Goal: Entertainment & Leisure: Consume media (video, audio)

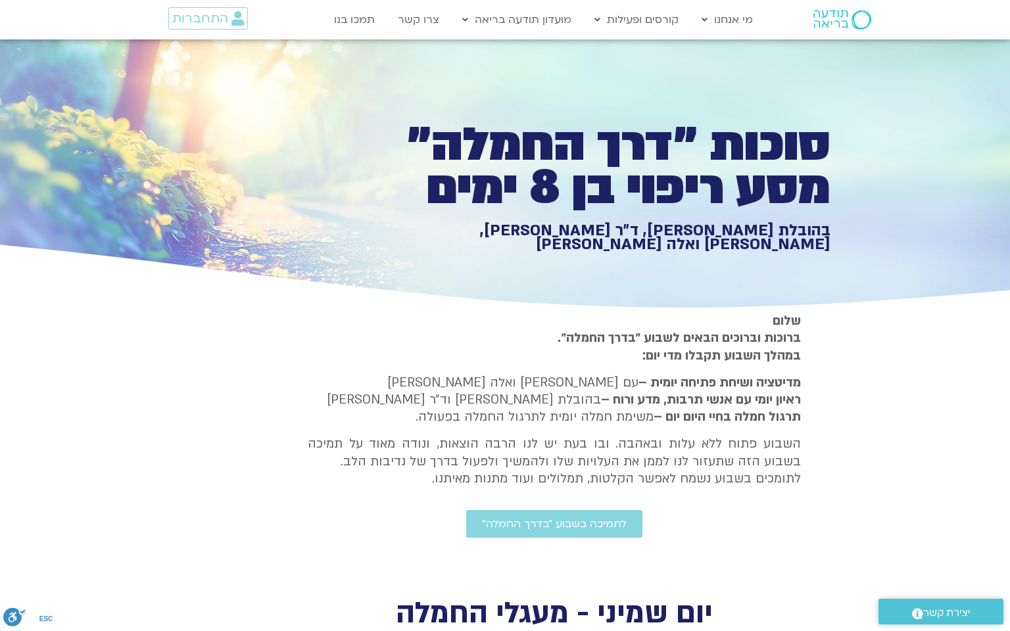
scroll to position [736, 0]
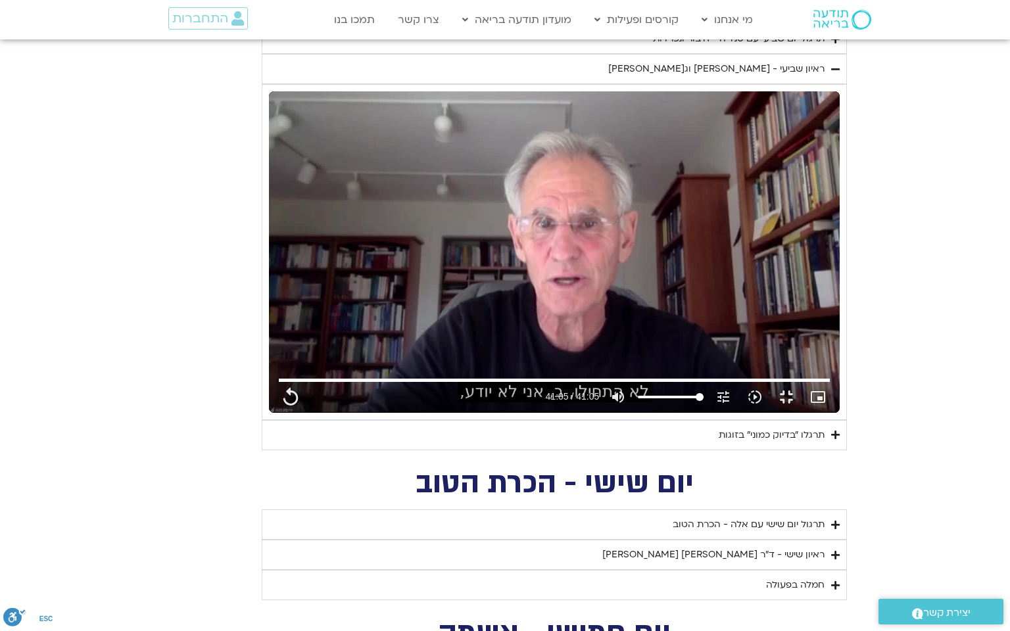
type input "1377.76"
type input "851.4"
type input "1452.76"
type input "2465.266667"
type input "1081.16"
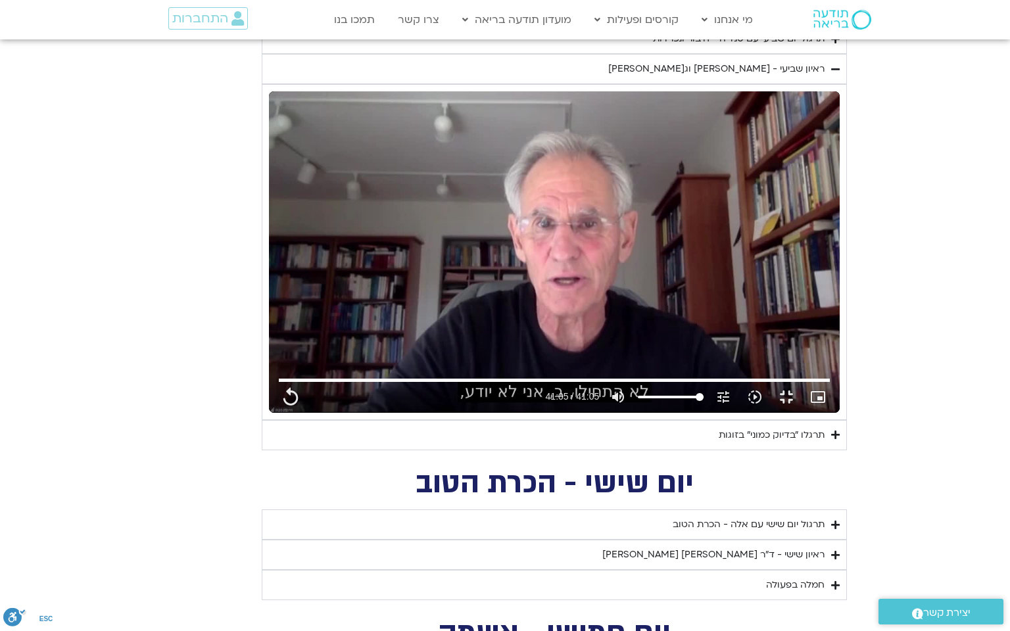
type input "3712.76"
type input "1139.36"
type input "5907.52"
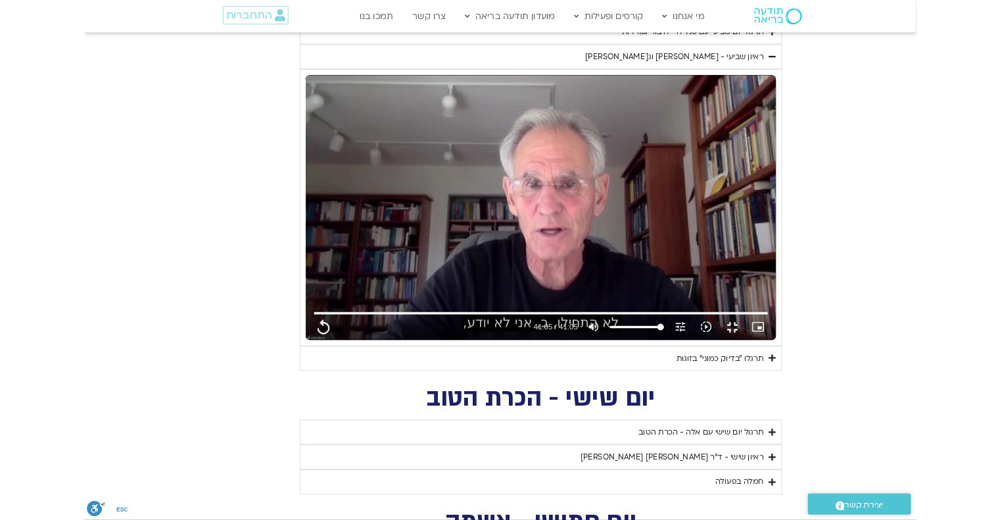
scroll to position [0, 0]
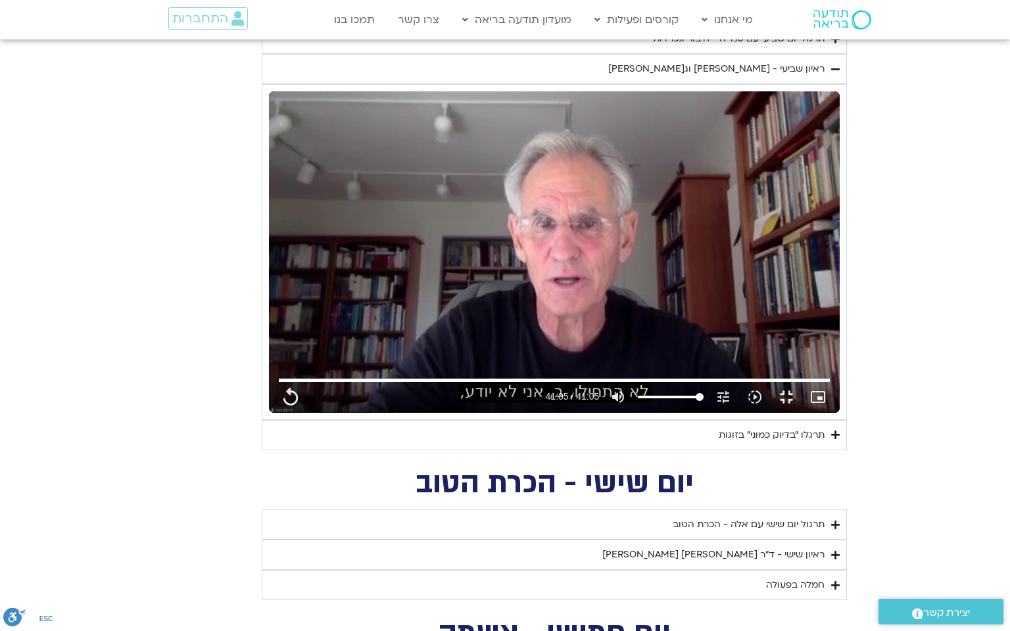
type input "1377.76"
type input "851.4"
type input "1452.76"
type input "2465.266667"
type input "1081.16"
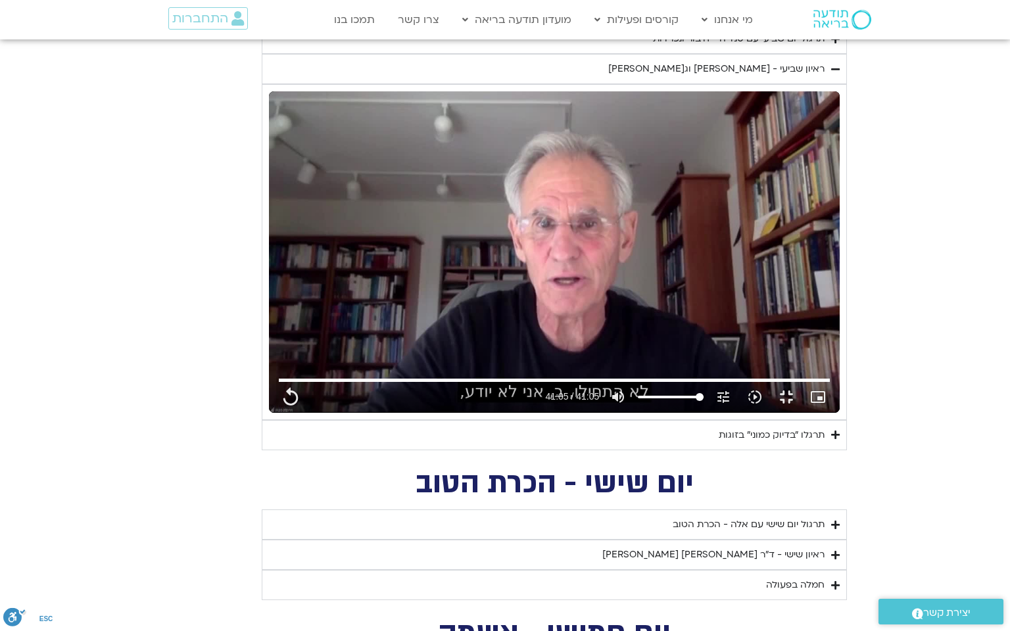
type input "3712.76"
type input "1139.36"
type input "5907.52"
type input "1377.76"
type input "851.4"
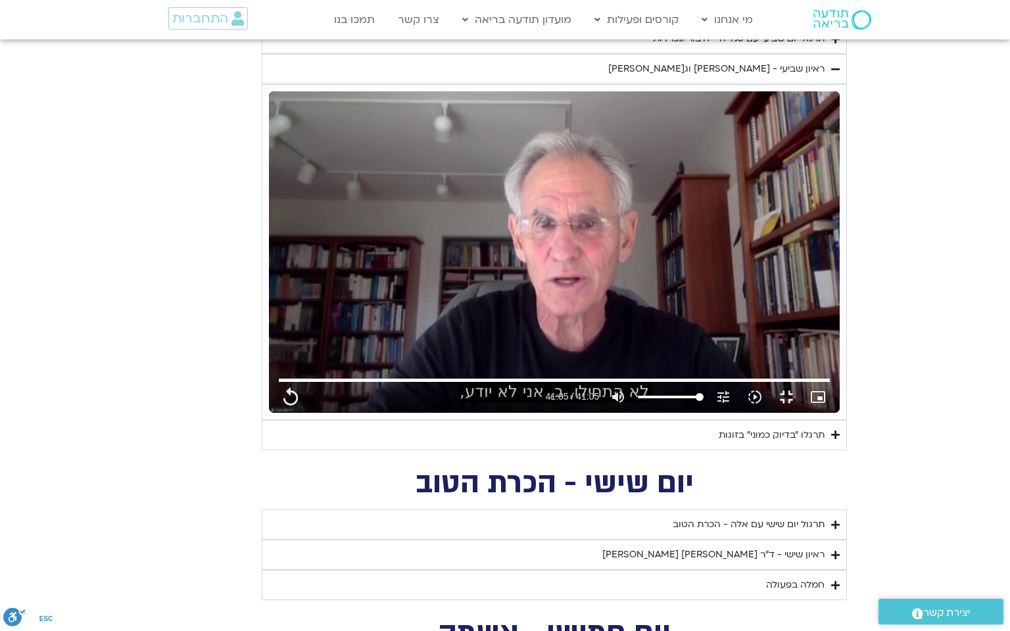
type input "1452.76"
type input "2465.266667"
type input "1081.16"
type input "3712.76"
type input "1139.36"
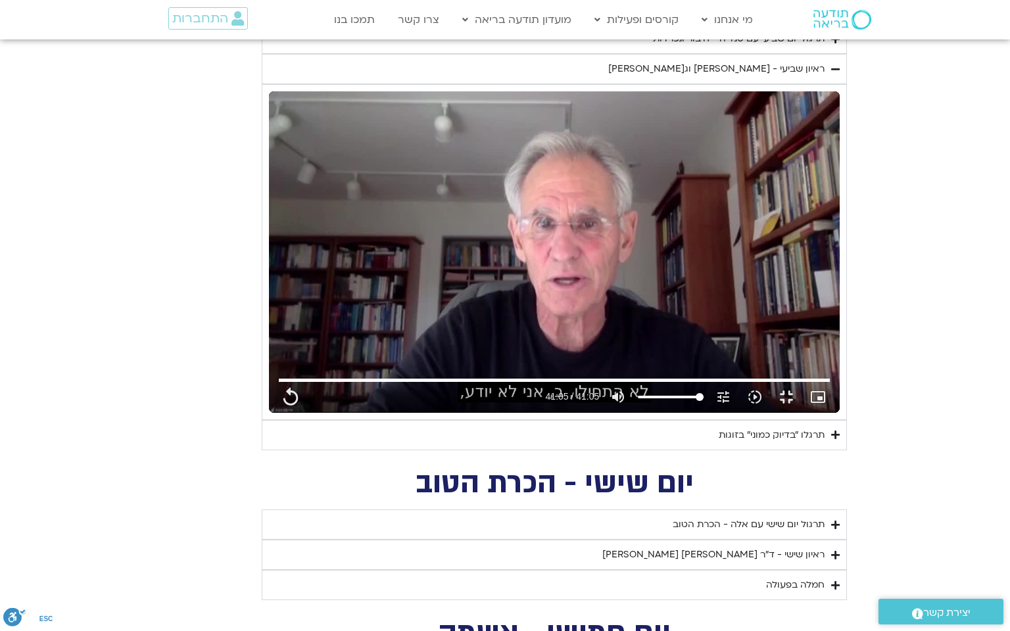
type input "5907.52"
type input "1377.76"
type input "851.4"
type input "1452.76"
type input "2465.266667"
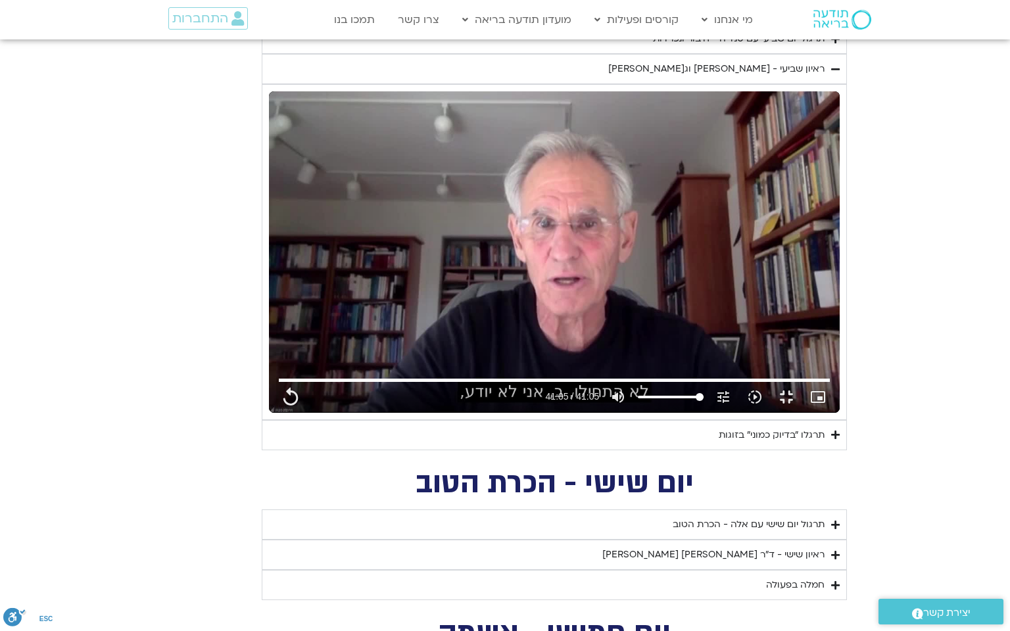
type input "1081.16"
type input "3712.76"
type input "1139.36"
type input "5907.52"
type input "1377.76"
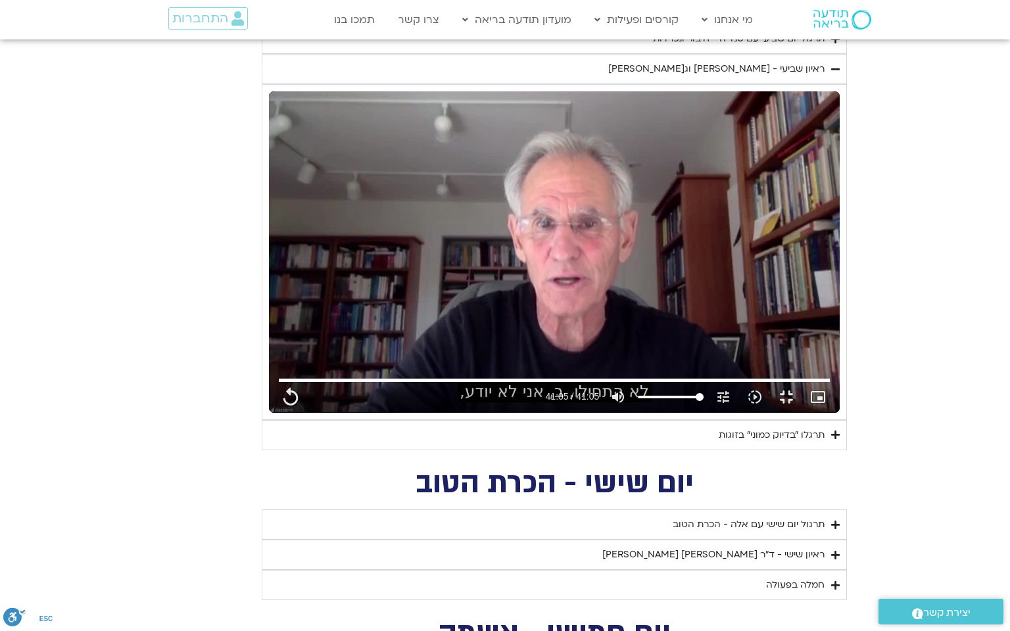
type input "851.4"
type input "1452.76"
type input "2465.266667"
type input "1081.16"
type input "3712.76"
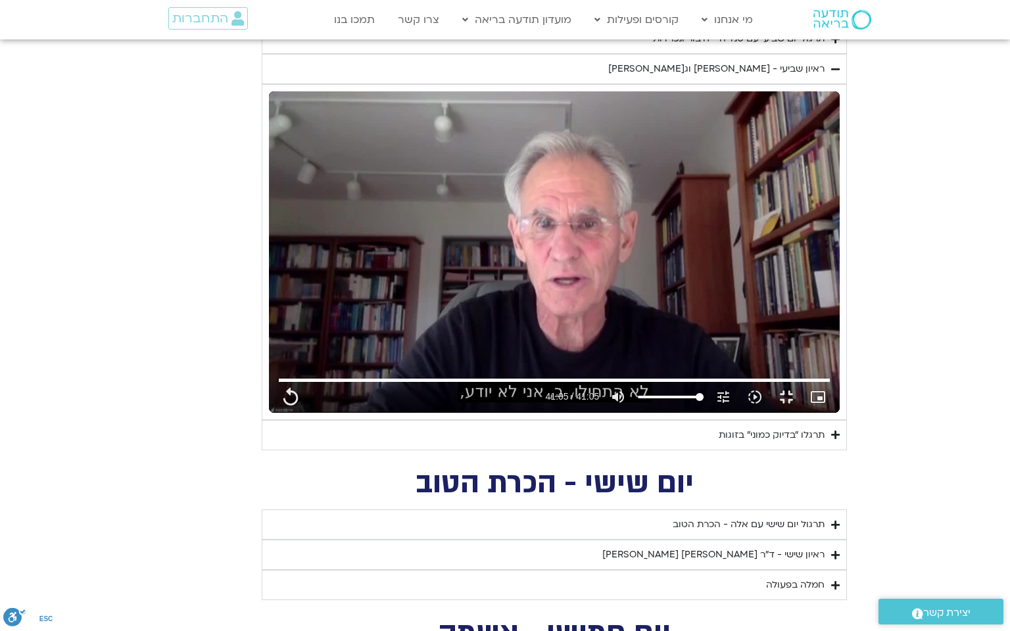
type input "1139.36"
type input "5907.52"
type input "1377.76"
type input "851.4"
type input "1452.76"
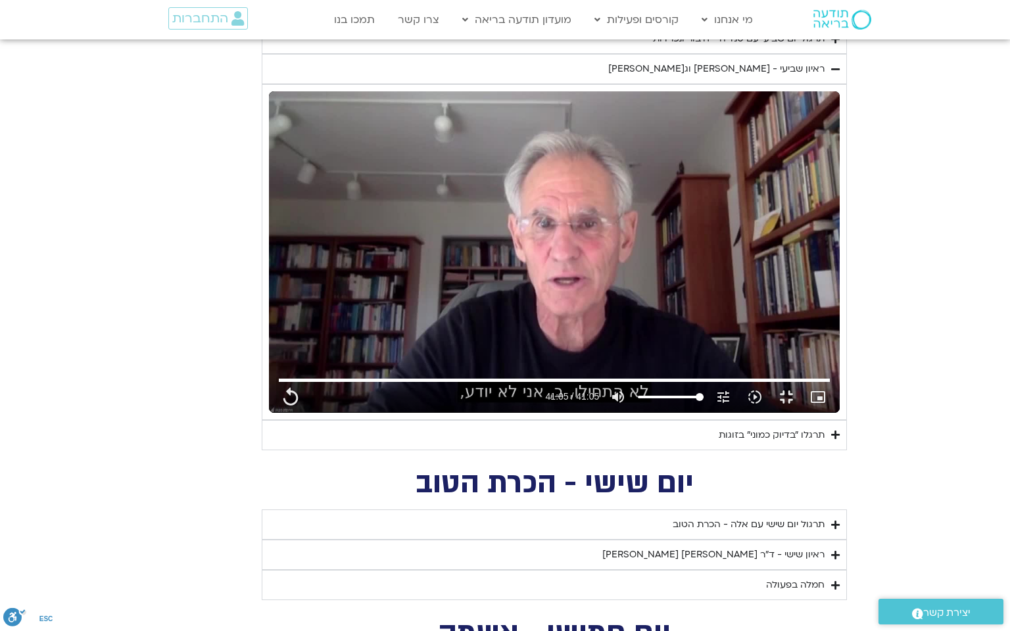
type input "2465.266667"
type input "1081.16"
type input "3712.76"
type input "1139.36"
type input "5907.52"
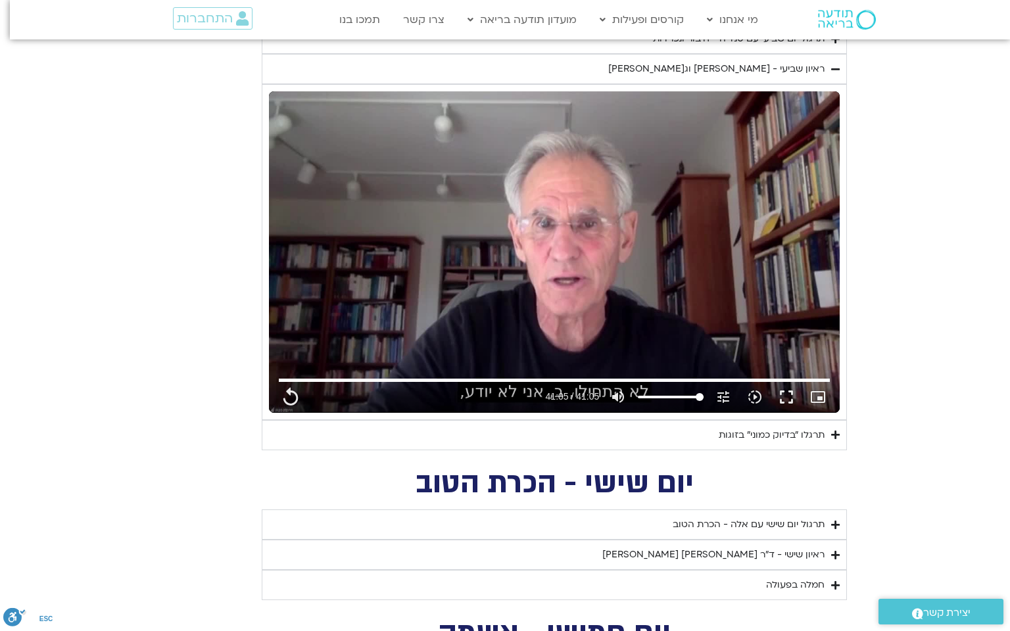
type input "1377.76"
type input "851.4"
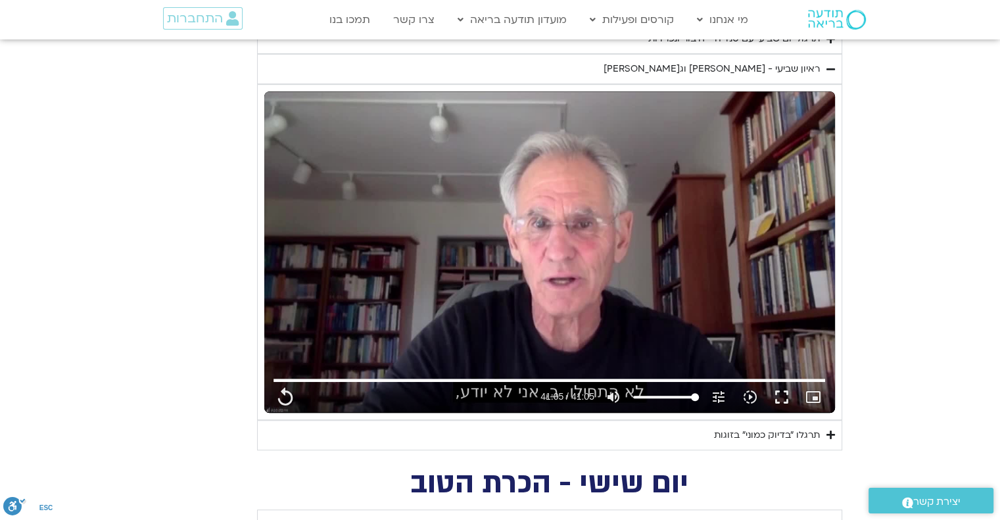
type input "1452.76"
type input "2465.266667"
type input "1081.16"
type input "3712.76"
type input "1139.36"
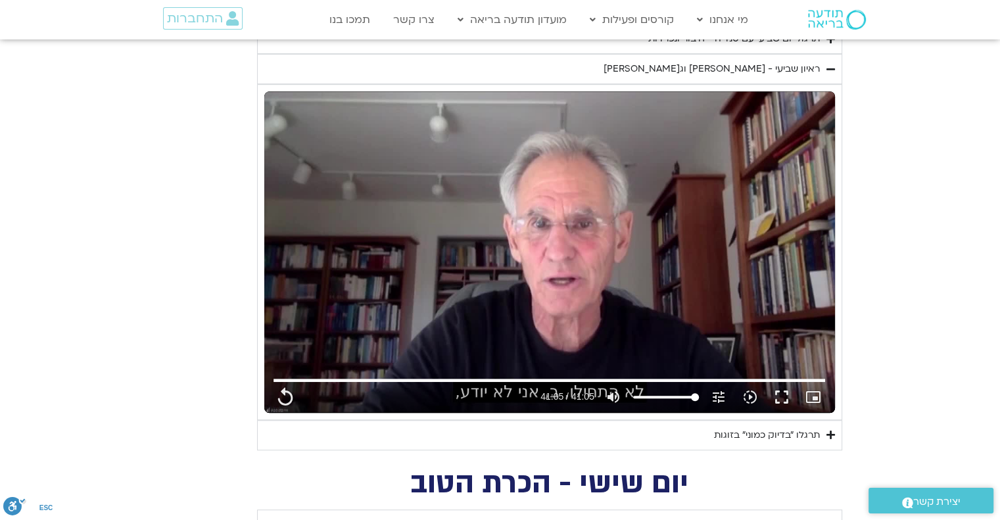
type input "5907.52"
type input "1377.76"
type input "851.4"
type input "1452.76"
type input "2465.266667"
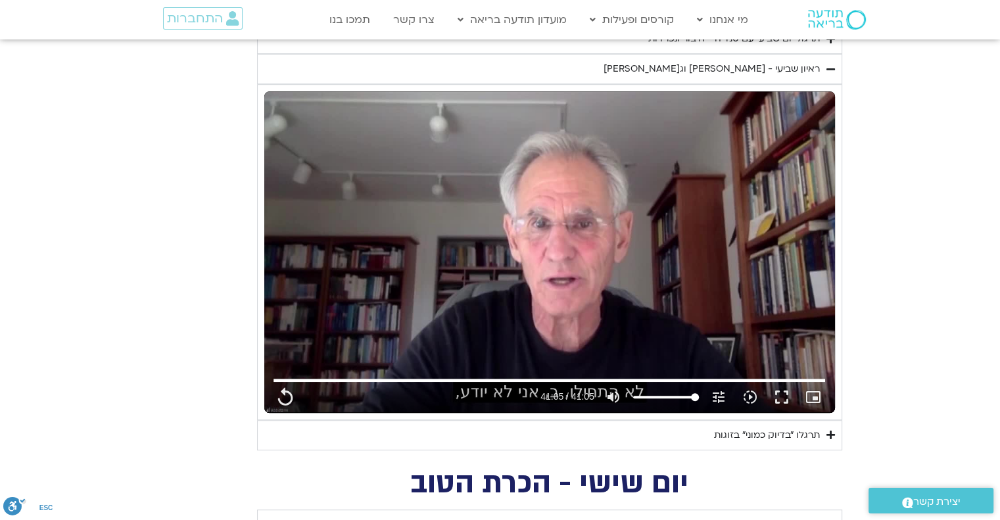
type input "1081.16"
type input "3712.76"
type input "1139.36"
type input "5907.52"
type input "1377.76"
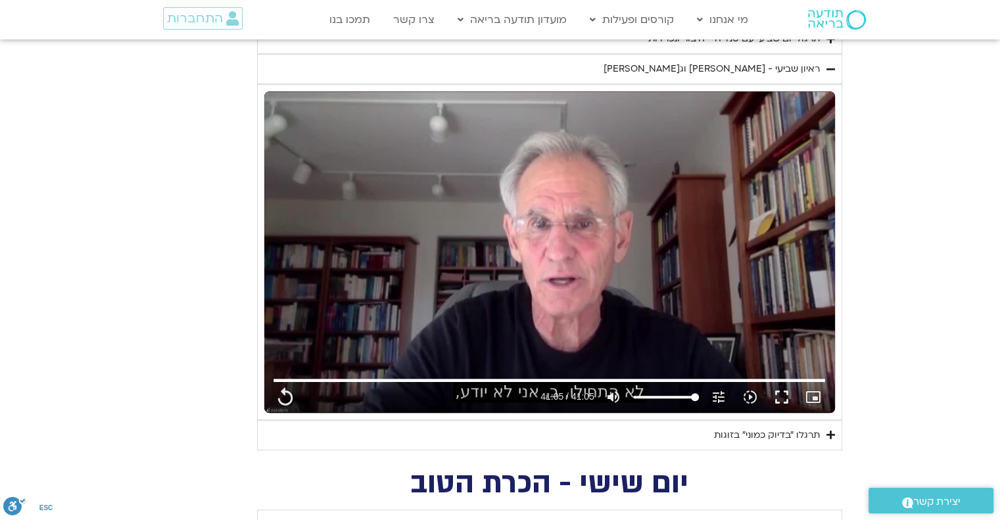
type input "851.4"
type input "1452.76"
type input "2465.266667"
type input "1081.16"
type input "3712.76"
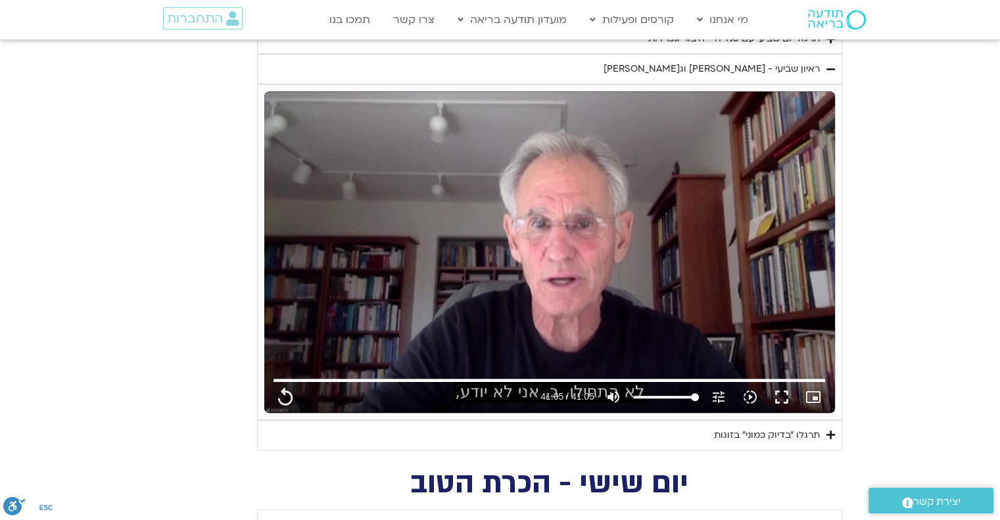
type input "1139.36"
type input "5907.52"
type input "1377.76"
type input "851.4"
type input "1452.76"
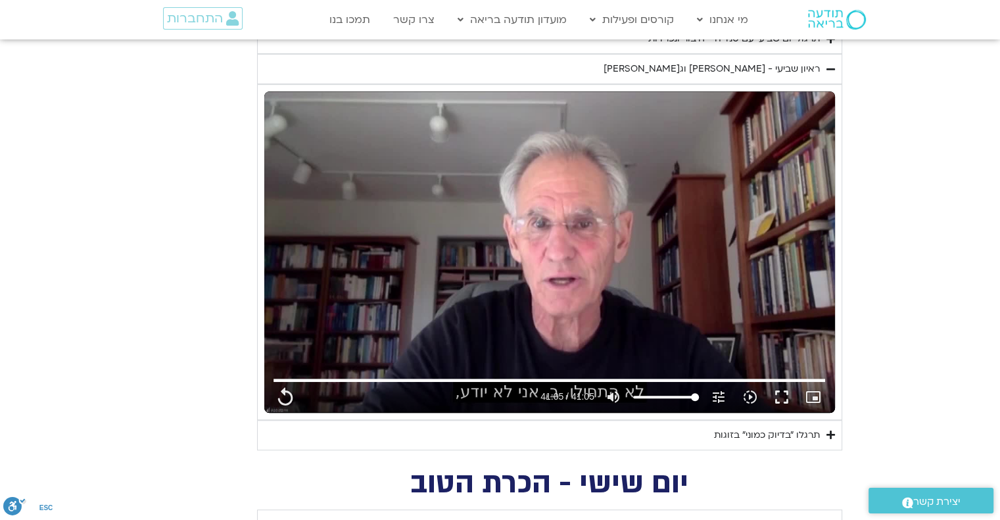
type input "2465.266667"
type input "1081.16"
type input "3712.76"
type input "1139.36"
type input "5907.52"
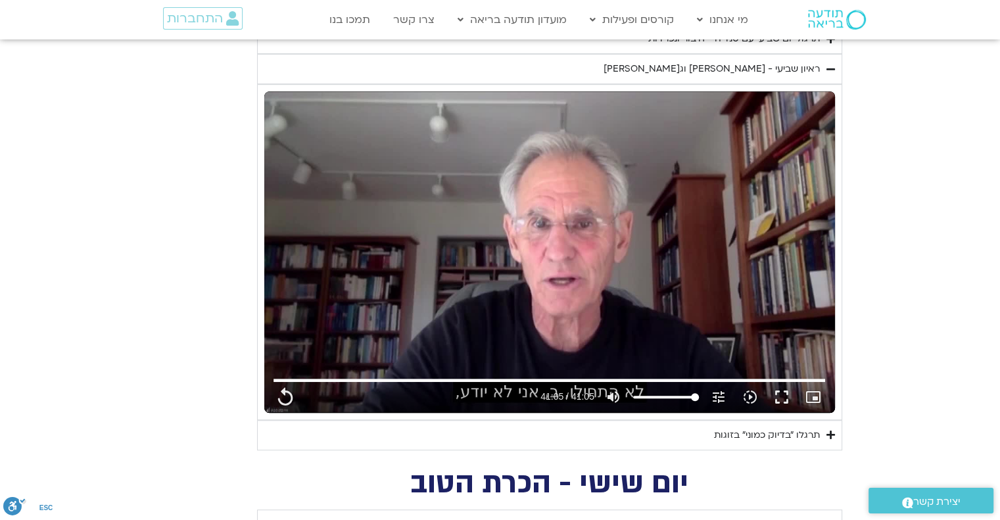
type input "1377.76"
type input "851.4"
type input "1452.76"
type input "2465.266667"
type input "1081.16"
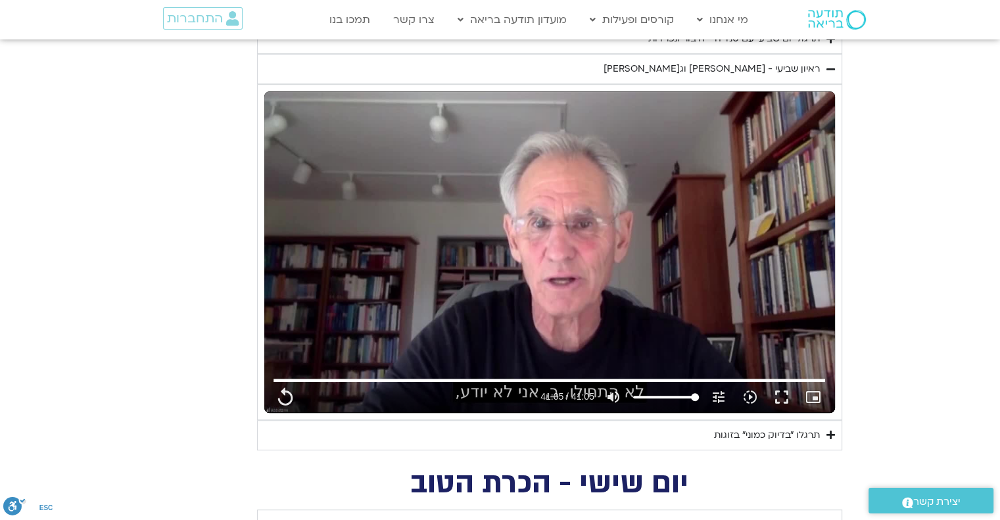
type input "3712.76"
type input "1139.36"
type input "5907.52"
type input "1377.76"
type input "851.4"
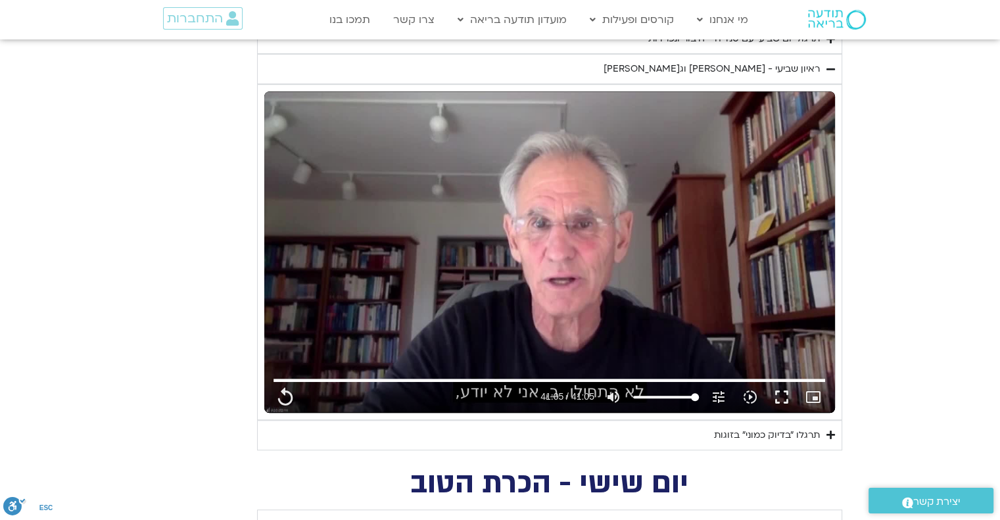
type input "1452.76"
type input "2465.266667"
type input "1081.16"
type input "3712.76"
type input "1139.36"
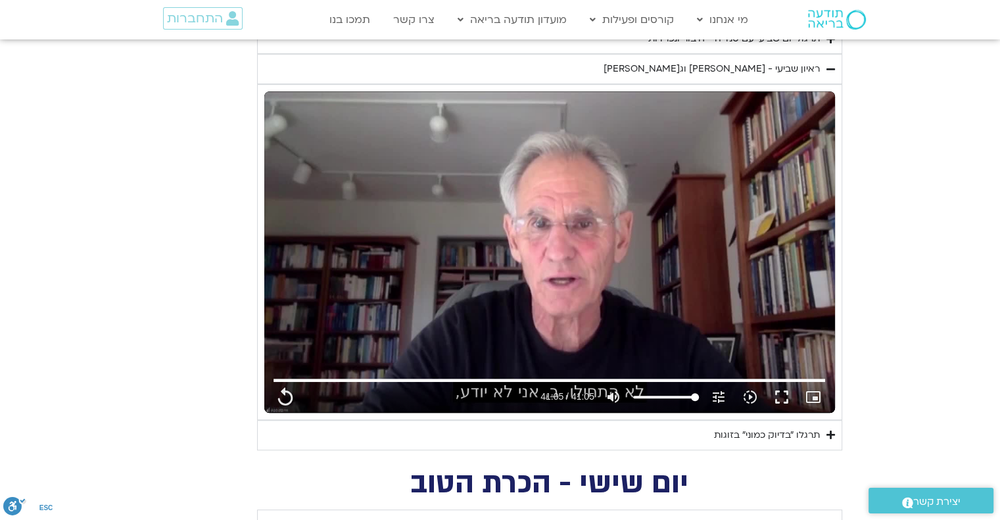
type input "5907.52"
type input "1377.76"
type input "851.4"
type input "1452.76"
type input "2465.266667"
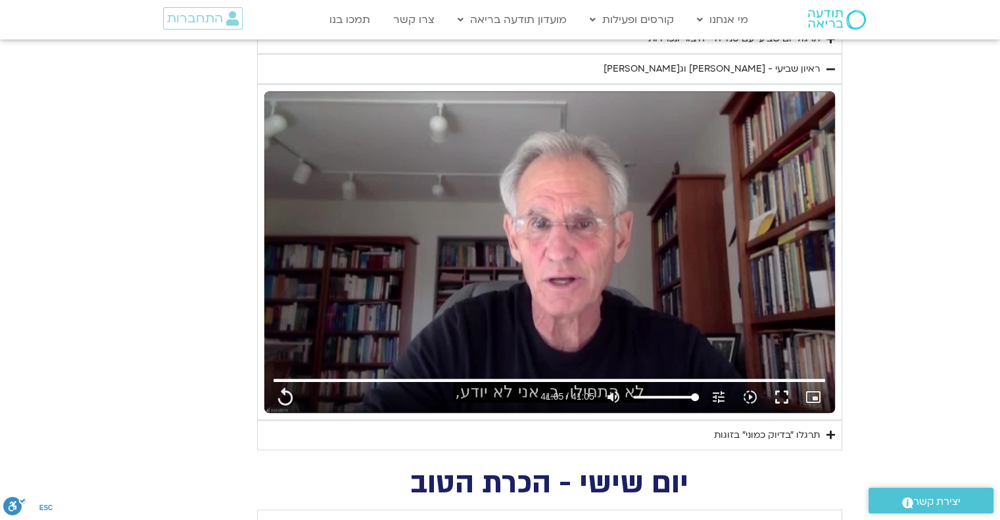
type input "1081.16"
type input "3712.76"
type input "1139.36"
type input "5907.52"
type input "1377.76"
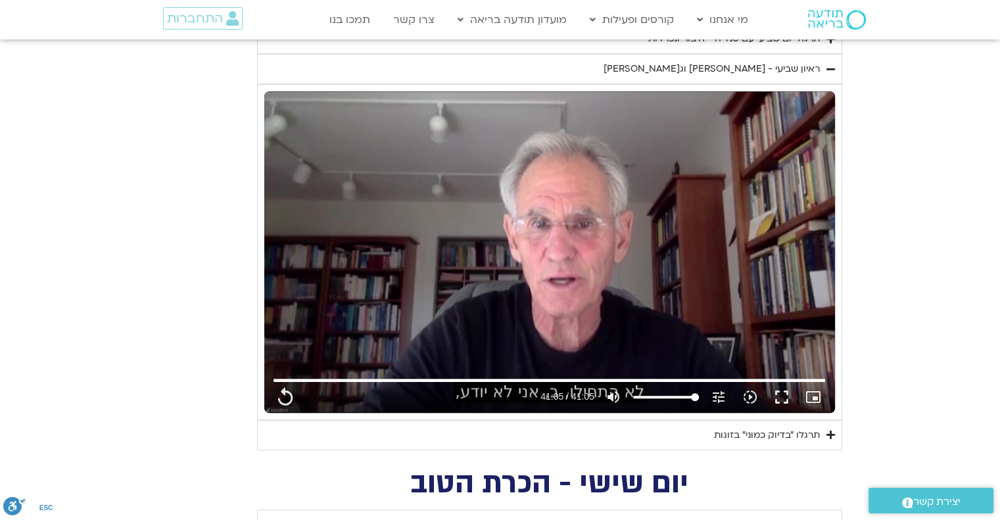
type input "851.4"
type input "1452.76"
type input "2465.266667"
type input "1081.16"
type input "3712.76"
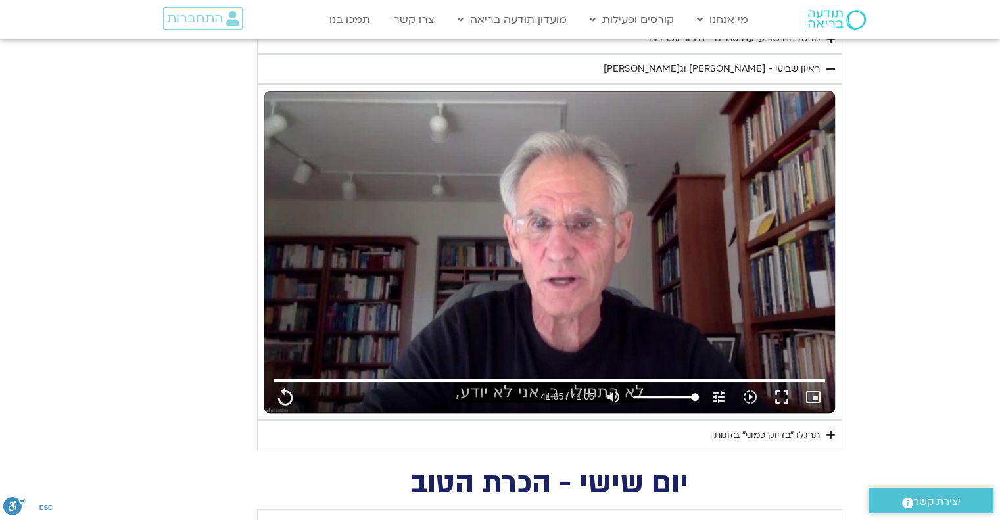
type input "1139.36"
type input "5907.52"
type input "1377.76"
type input "851.4"
type input "1452.76"
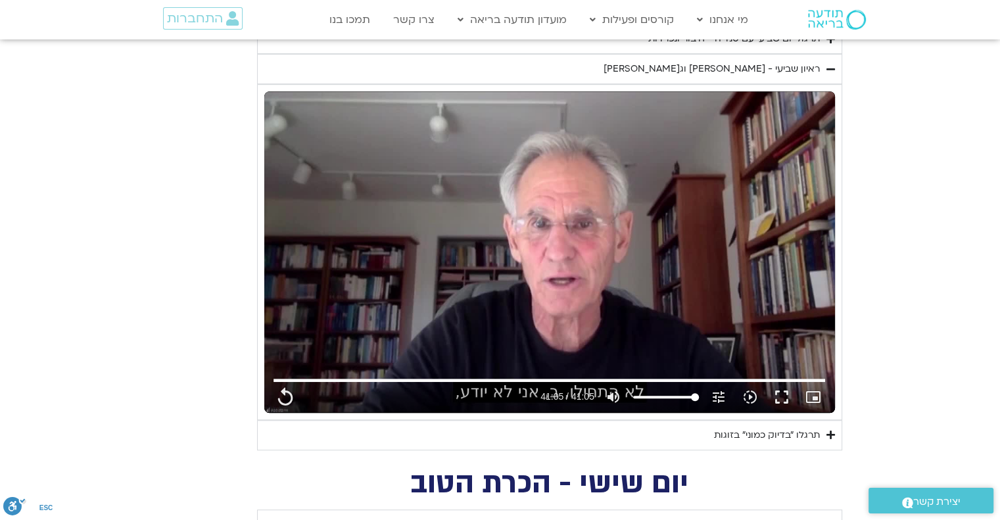
type input "2465.266667"
type input "1081.16"
type input "3712.76"
type input "1139.36"
type input "5907.52"
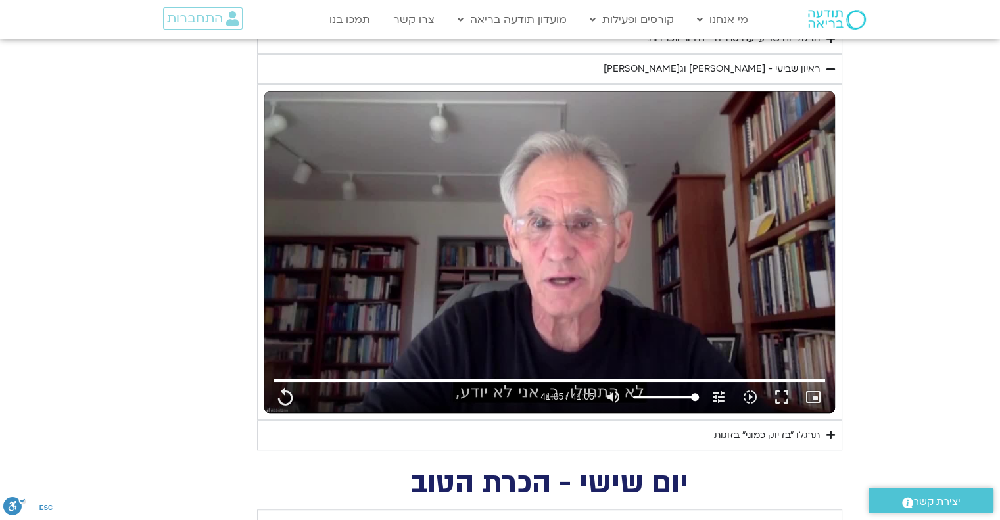
type input "1377.76"
type input "851.4"
type input "1452.76"
type input "2465.266667"
type input "1081.16"
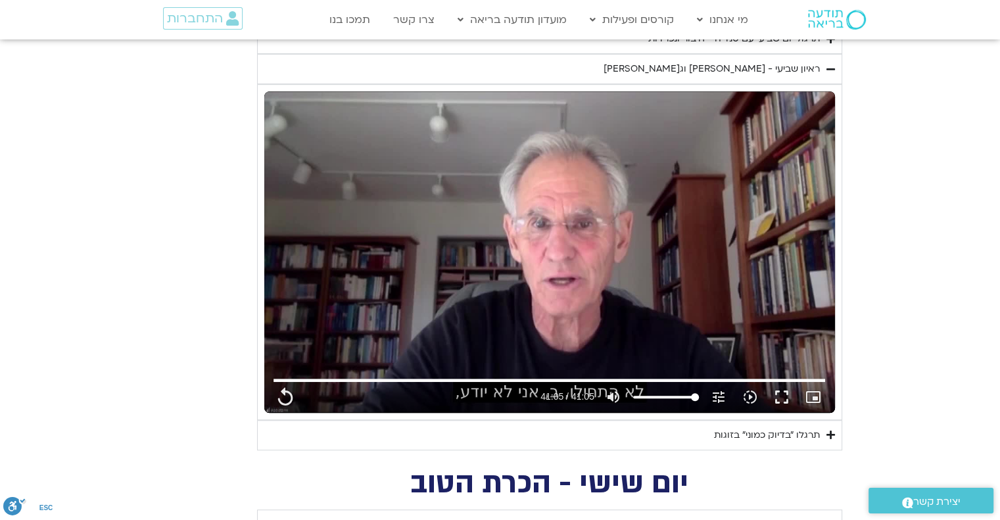
type input "3712.76"
type input "1139.36"
type input "5907.52"
type input "1377.76"
type input "851.4"
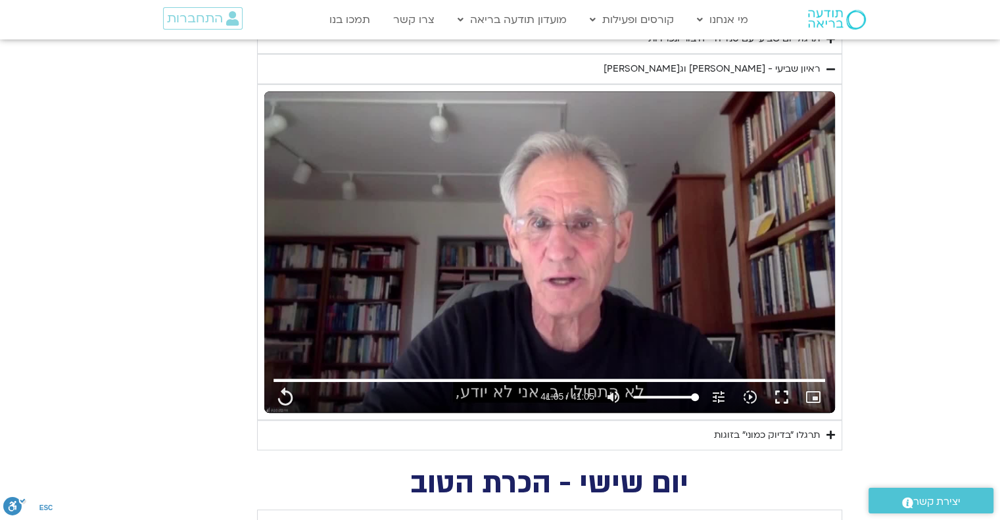
type input "1452.76"
type input "2465.266667"
type input "1081.16"
type input "3712.76"
type input "1139.36"
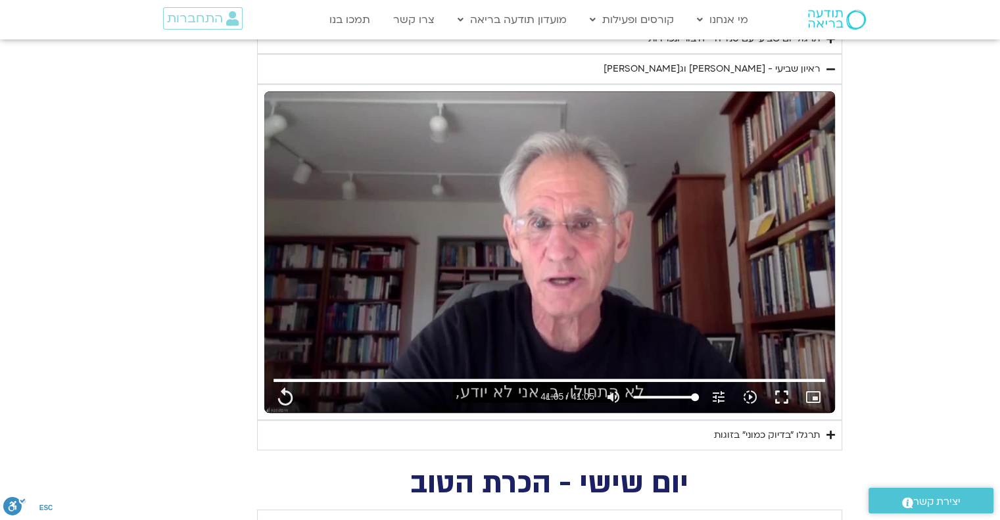
type input "5907.52"
type input "1377.76"
type input "851.4"
type input "1452.76"
type input "2465.266667"
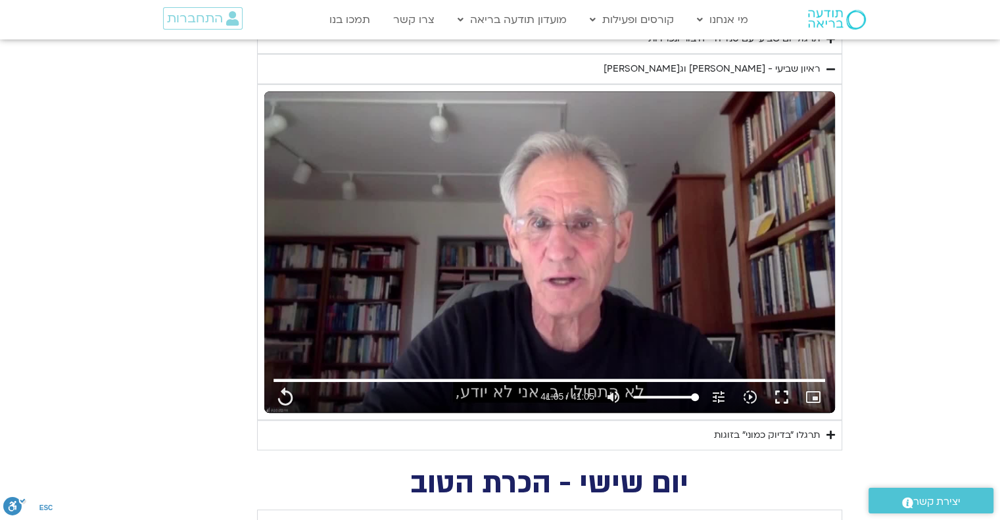
type input "1081.16"
type input "3712.76"
type input "1139.36"
type input "5907.52"
type input "1377.76"
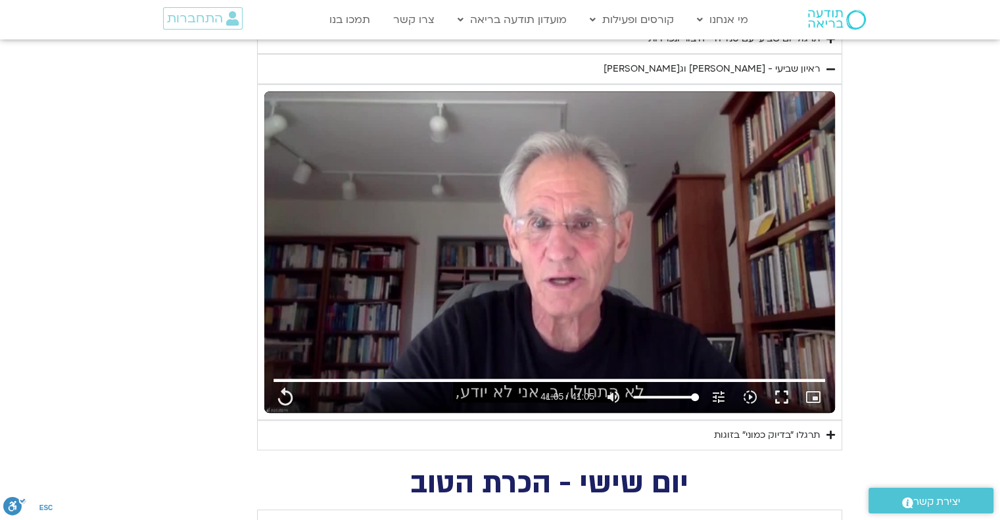
type input "851.4"
type input "1452.76"
type input "2465.266667"
type input "1081.16"
type input "3712.76"
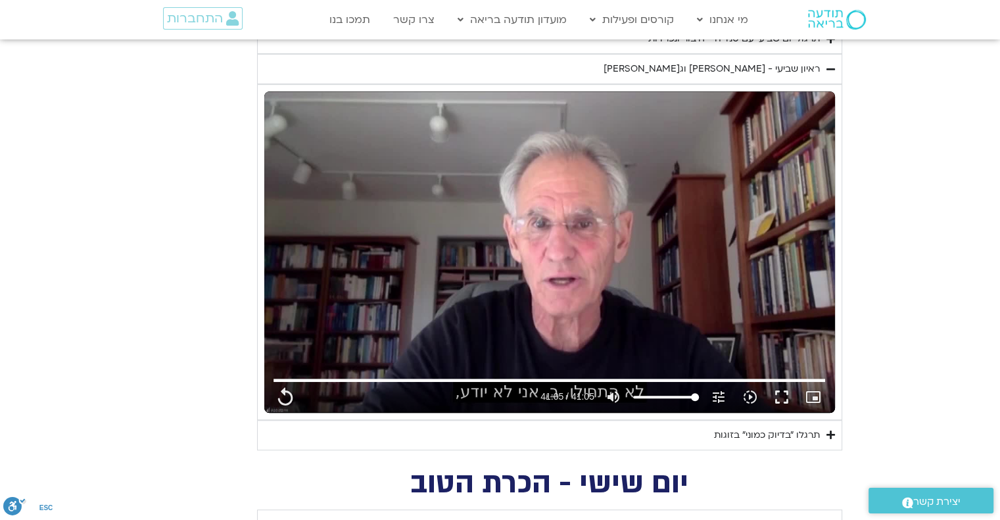
type input "1139.36"
type input "5907.52"
type input "1377.76"
type input "851.4"
type input "1452.76"
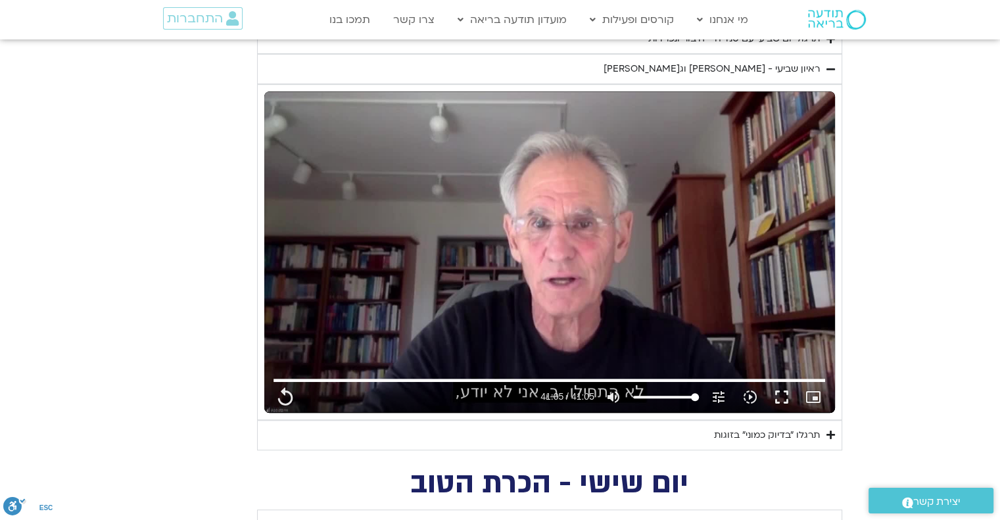
type input "2465.266667"
type input "1081.16"
type input "3712.76"
type input "1139.36"
type input "5907.52"
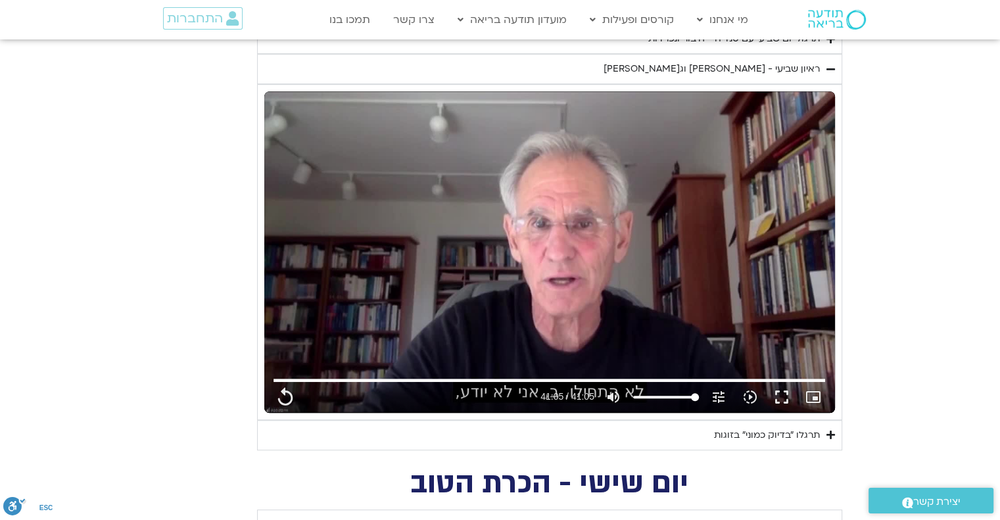
type input "1377.76"
type input "851.4"
type input "1452.76"
type input "2465.266667"
type input "1081.16"
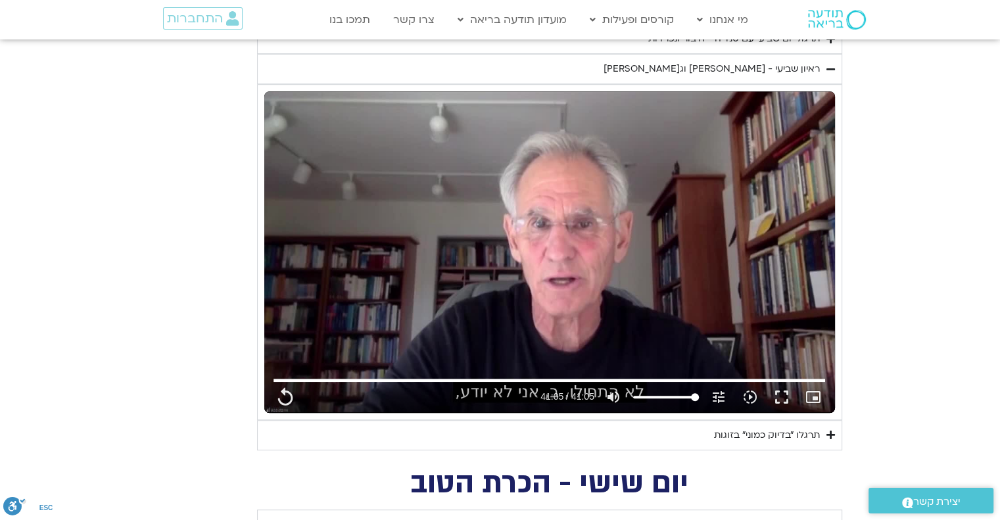
type input "3712.76"
type input "2465.266667"
type input "1139.36"
type input "2465.266667"
type input "5907.52"
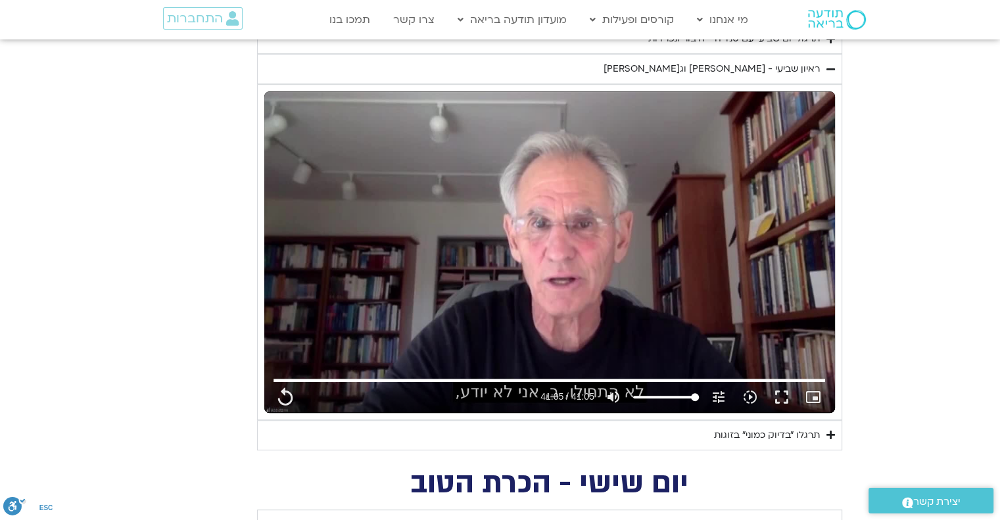
type input "1377.76"
type input "851.4"
type input "2465.266667"
type input "1452.76"
type input "2465.266667"
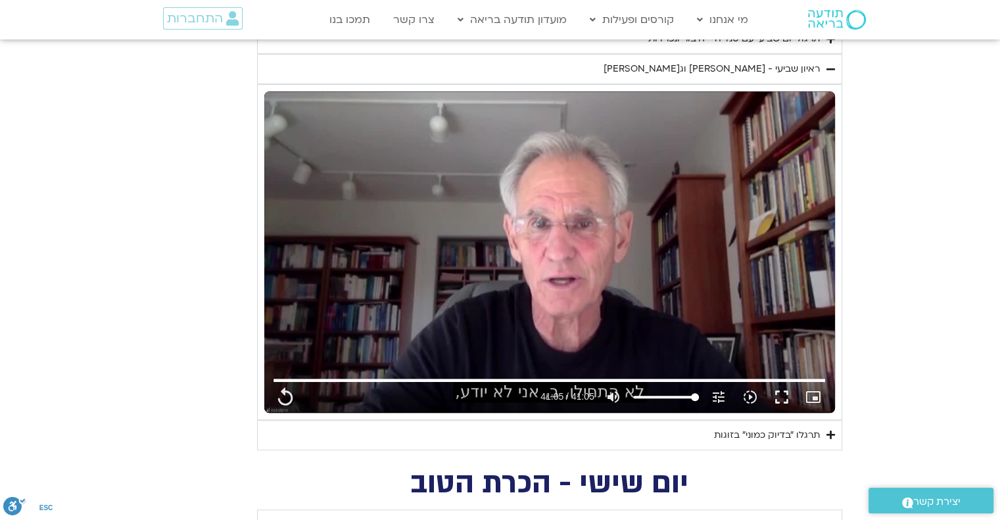
type input "1081.16"
type input "3712.76"
type input "2465.266667"
type input "1139.36"
type input "5907.52"
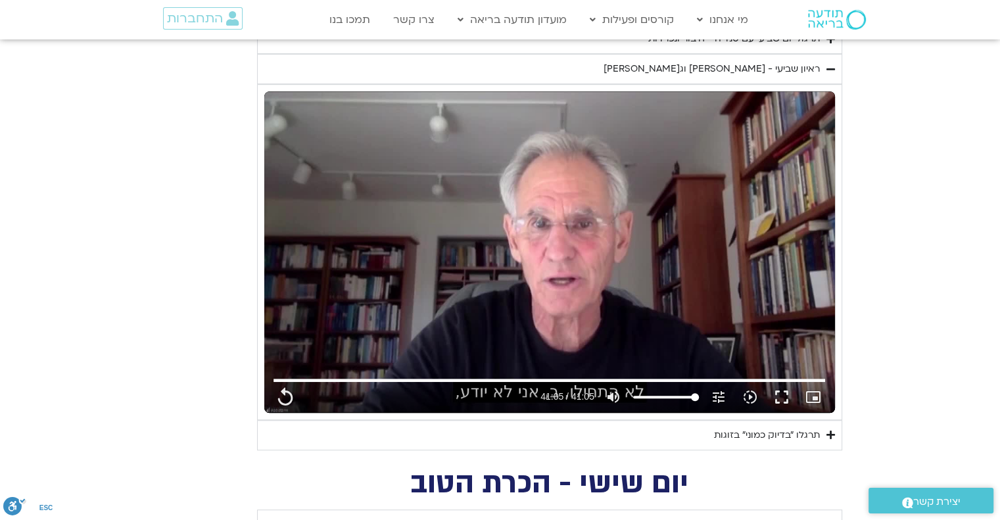
type input "1377.76"
type input "851.4"
type input "1452.76"
type input "2465.266667"
type input "1081.16"
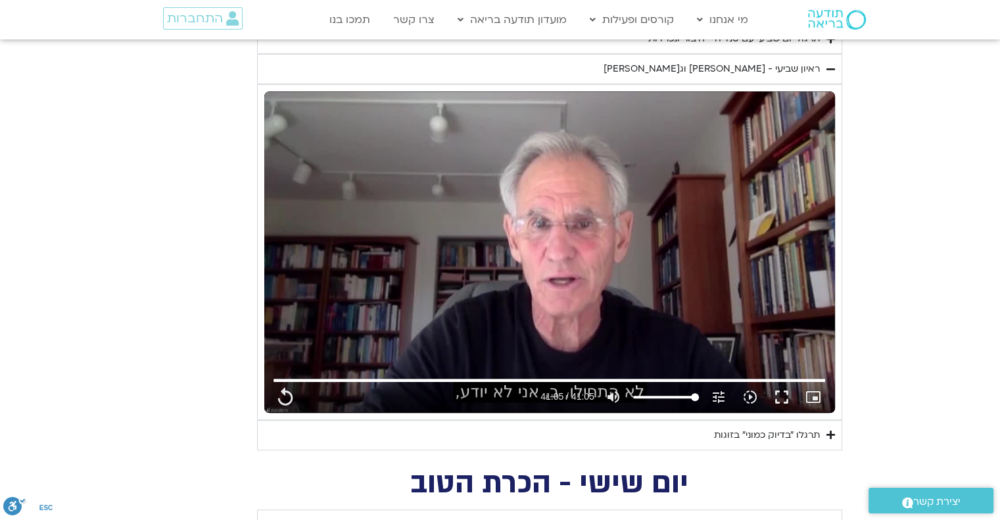
type input "3712.76"
type input "1139.36"
type input "5907.52"
type input "1377.76"
type input "851.4"
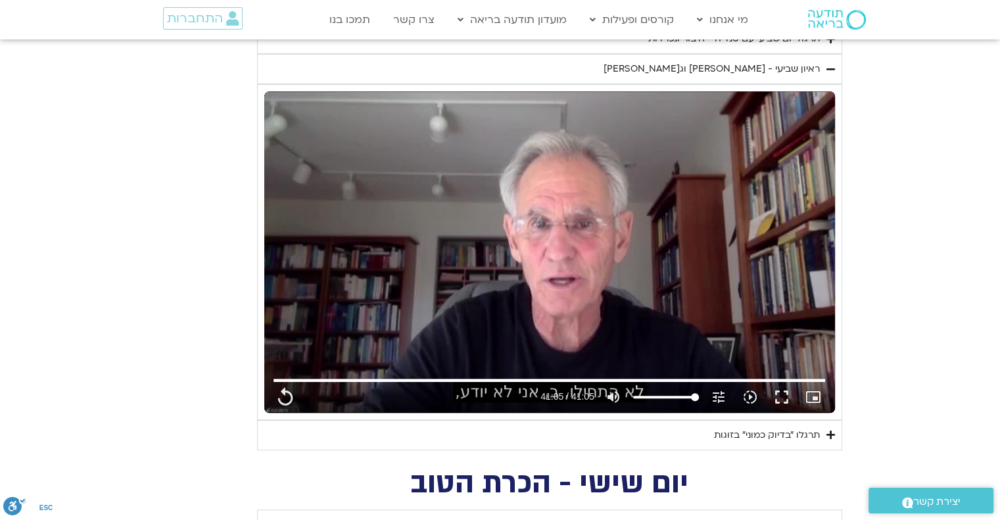
type input "1452.76"
type input "2465.266667"
type input "1081.16"
type input "3712.76"
type input "1139.36"
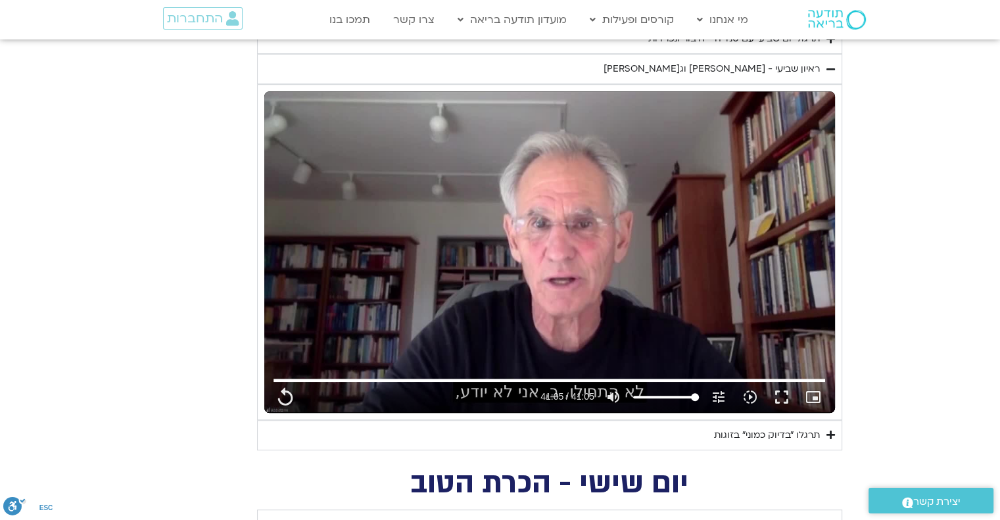
type input "5907.52"
type input "1377.76"
type input "851.4"
type input "1452.76"
type input "2465.266667"
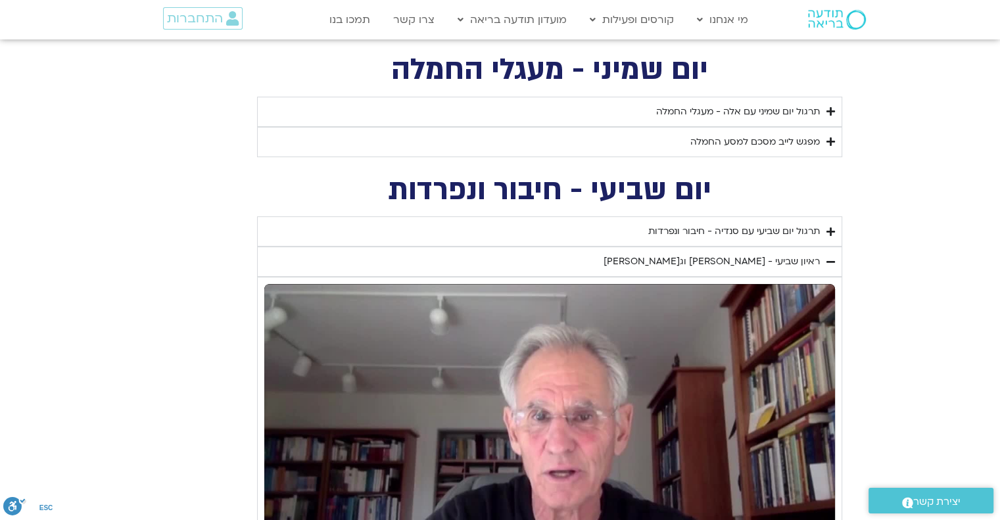
scroll to position [539, 0]
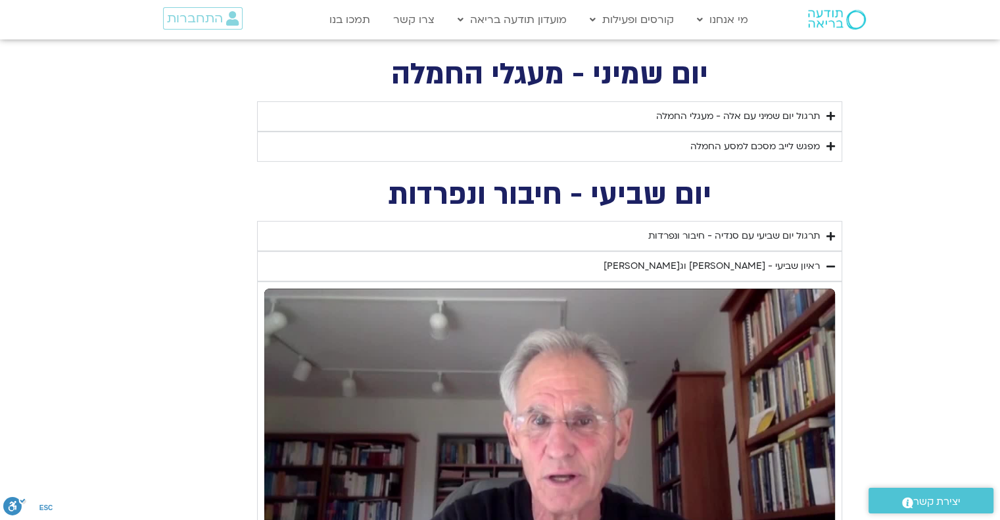
click at [679, 264] on div "ראיון שביעי - [PERSON_NAME] וג[PERSON_NAME]" at bounding box center [711, 266] width 216 height 16
click at [679, 263] on div "ראיון שביעי - [PERSON_NAME] וג[PERSON_NAME]" at bounding box center [711, 266] width 216 height 16
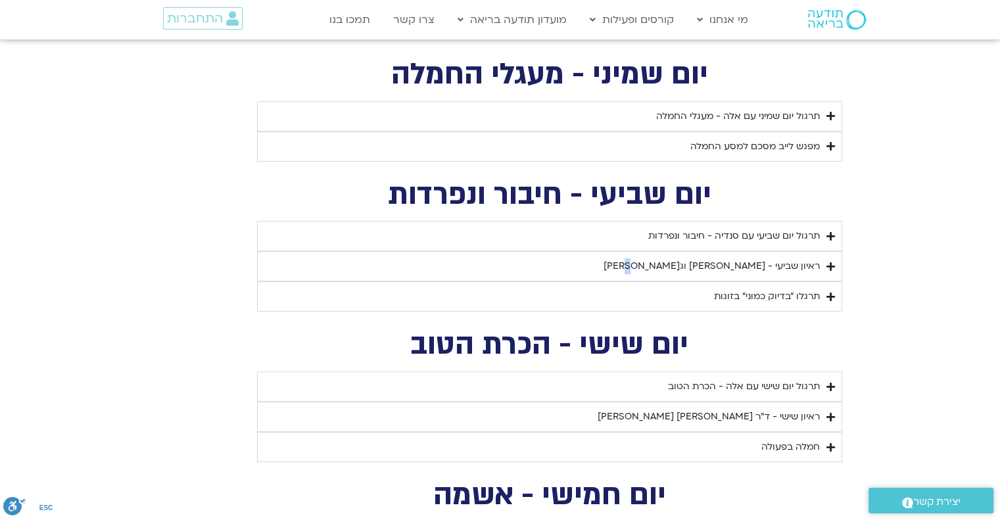
click at [675, 262] on div "ראיון שביעי - [PERSON_NAME] וג[PERSON_NAME]" at bounding box center [711, 266] width 216 height 16
drag, startPoint x: 675, startPoint y: 262, endPoint x: 668, endPoint y: 257, distance: 8.6
click at [668, 258] on div "ראיון שביעי - [PERSON_NAME] וג[PERSON_NAME]" at bounding box center [711, 266] width 216 height 16
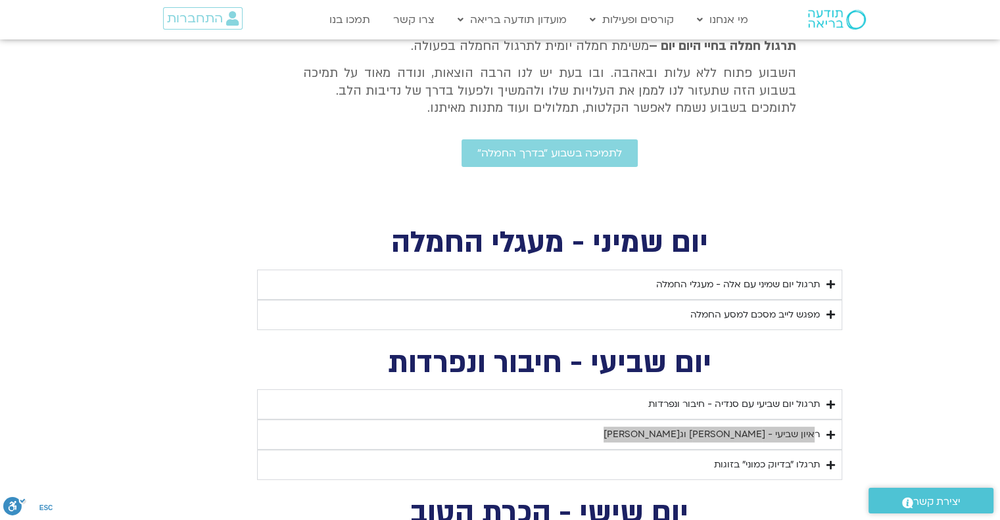
scroll to position [342, 0]
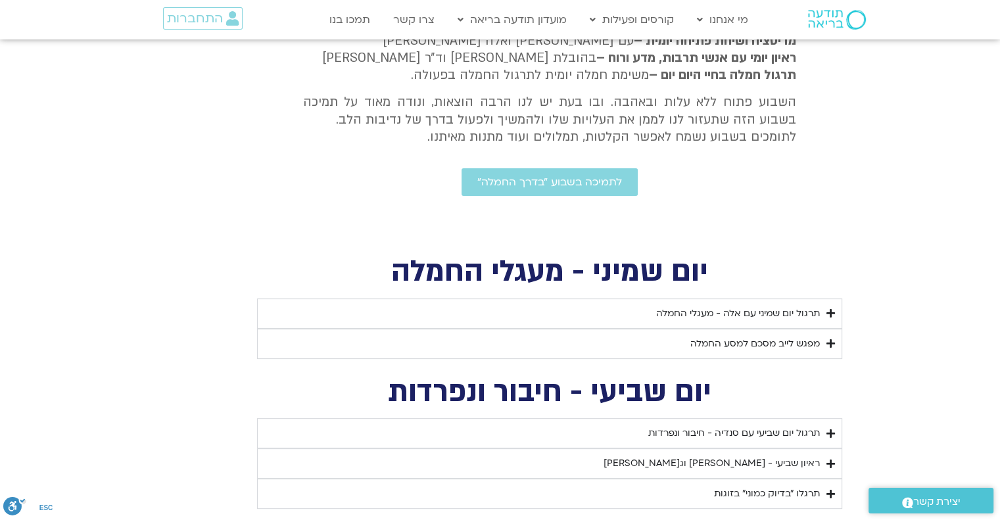
click at [787, 310] on div "תרגול יום שמיני עם אלה - מעגלי החמלה" at bounding box center [738, 314] width 164 height 16
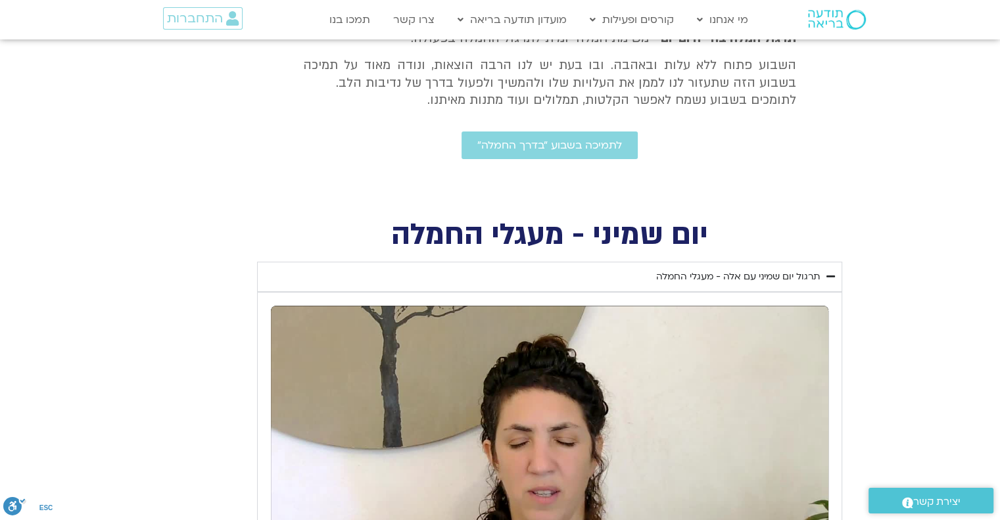
scroll to position [539, 0]
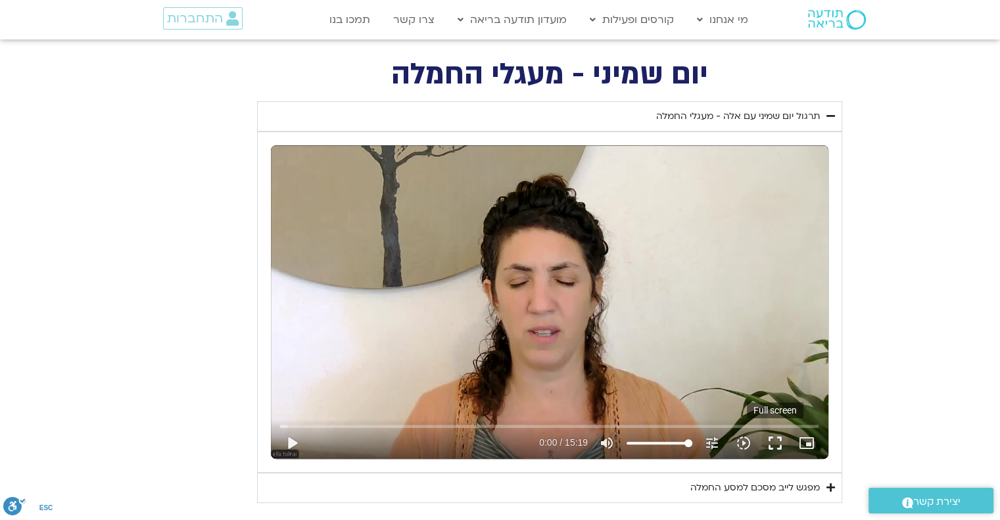
click at [777, 444] on button "fullscreen" at bounding box center [775, 443] width 32 height 32
click at [774, 438] on button "fullscreen" at bounding box center [775, 443] width 32 height 32
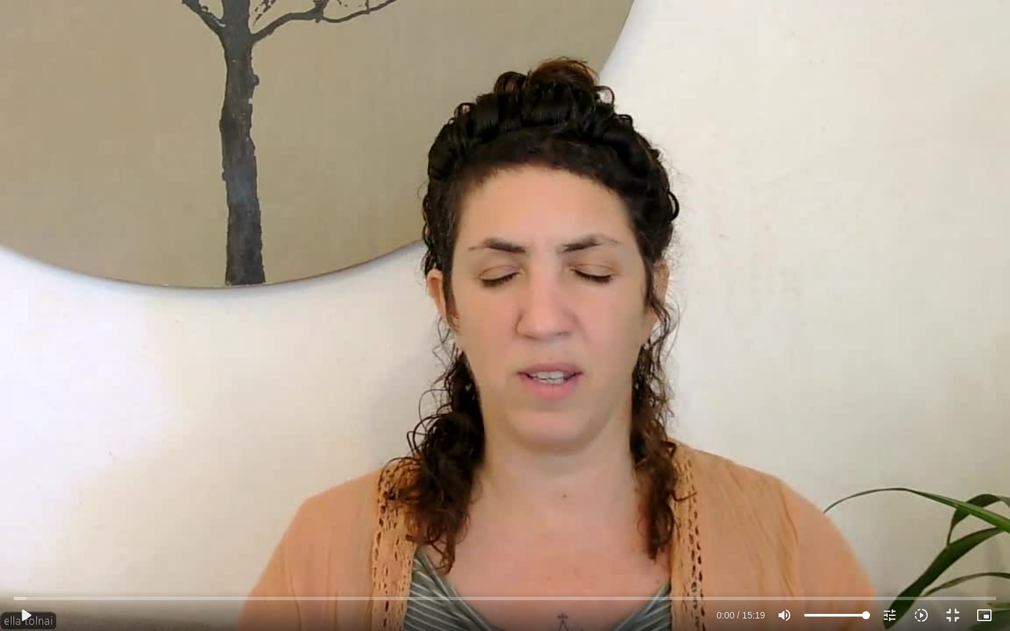
click at [527, 422] on div "Skip Ad 13:57 play_arrow 0:00 / 15:19 volume_up Mute tune Resolution Auto 720p …" at bounding box center [505, 315] width 1010 height 631
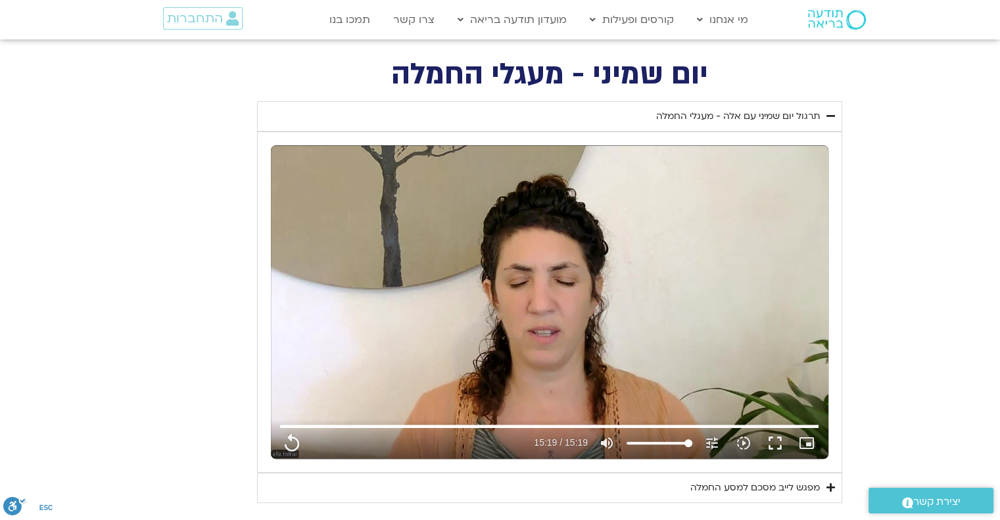
click at [732, 115] on div "תרגול יום שמיני עם אלה - מעגלי החמלה" at bounding box center [738, 116] width 164 height 16
click at [728, 114] on div "תרגול יום שמיני עם אלה - מעגלי החמלה" at bounding box center [738, 116] width 164 height 16
click at [722, 113] on div "תרגול יום שמיני עם אלה - מעגלי החמלה" at bounding box center [738, 116] width 164 height 16
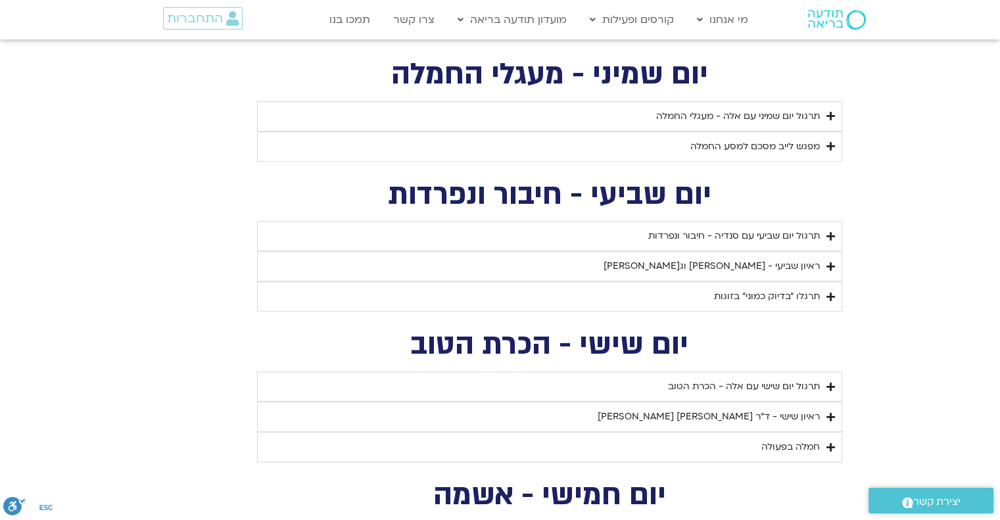
click at [718, 113] on div "תרגול יום שמיני עם אלה - מעגלי החמלה" at bounding box center [738, 116] width 164 height 16
copy summary "תרגול יום שמיני עם אלה - מעגלי החמלה"
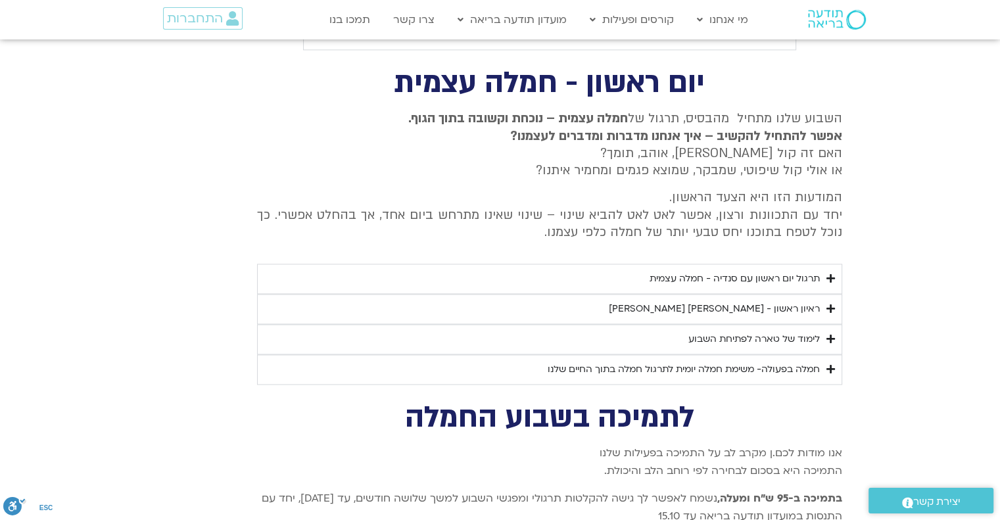
scroll to position [2051, 0]
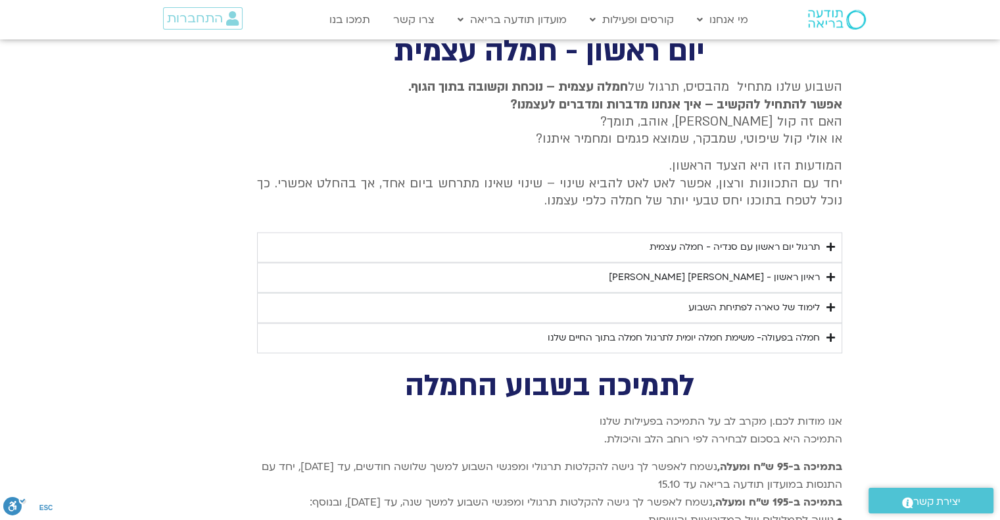
click at [827, 242] on icon "Accordion. Open links with Enter or Space, close with Escape, and navigate with…" at bounding box center [830, 247] width 9 height 10
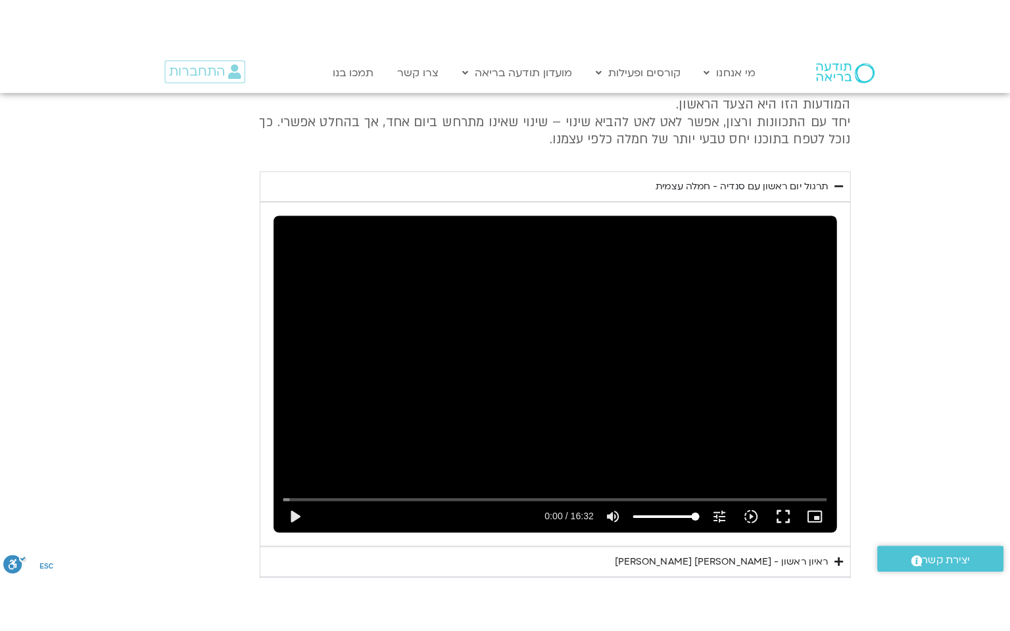
scroll to position [2182, 0]
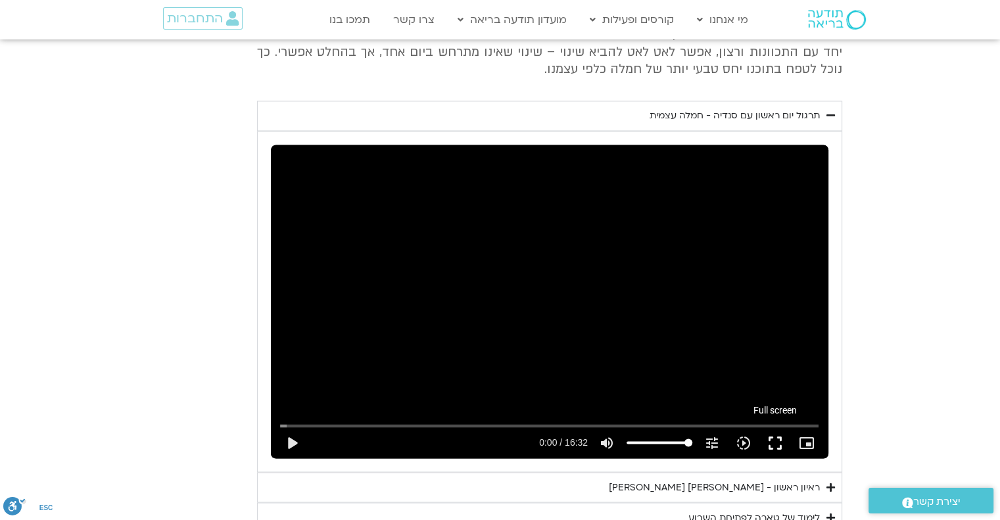
click at [778, 427] on button "fullscreen" at bounding box center [775, 443] width 32 height 32
click at [773, 427] on button "fullscreen" at bounding box center [775, 443] width 32 height 32
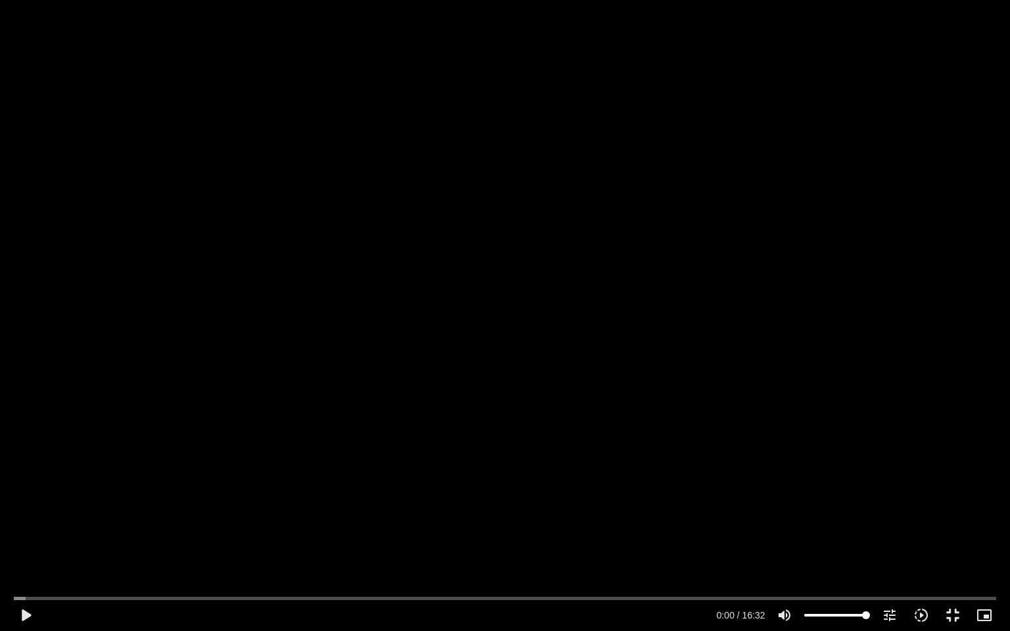
click at [777, 498] on div "Skip Ad 15:21 play_arrow 0:00 / 16:32 volume_up Mute tune Resolution Auto 240p …" at bounding box center [505, 315] width 1010 height 631
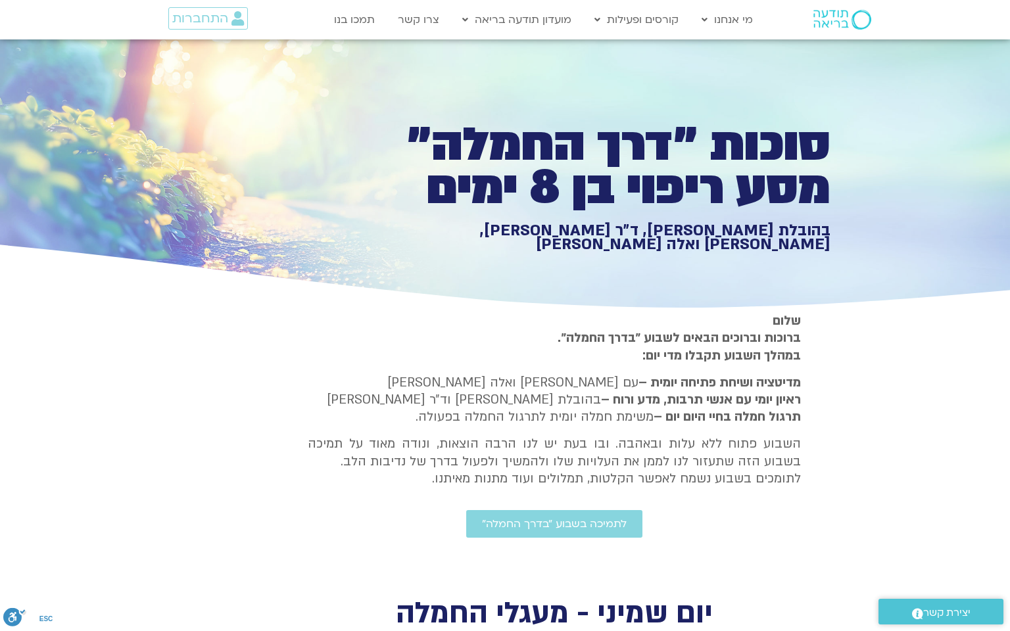
scroll to position [2182, 0]
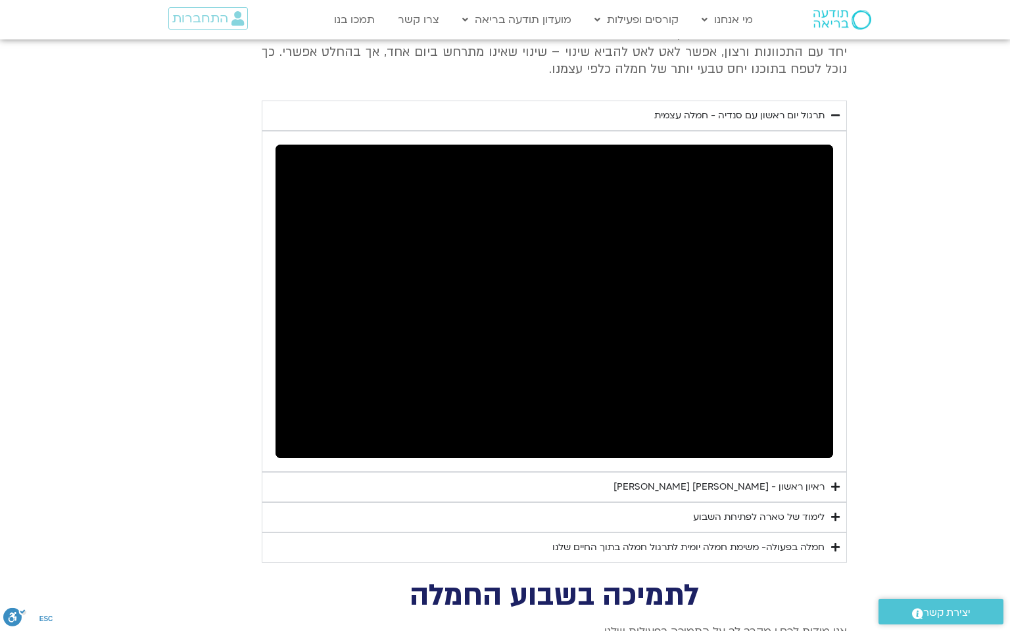
type input "1081.16"
type input "3712.76"
type input "1139.36"
type input "5907.52"
type input "1377.76"
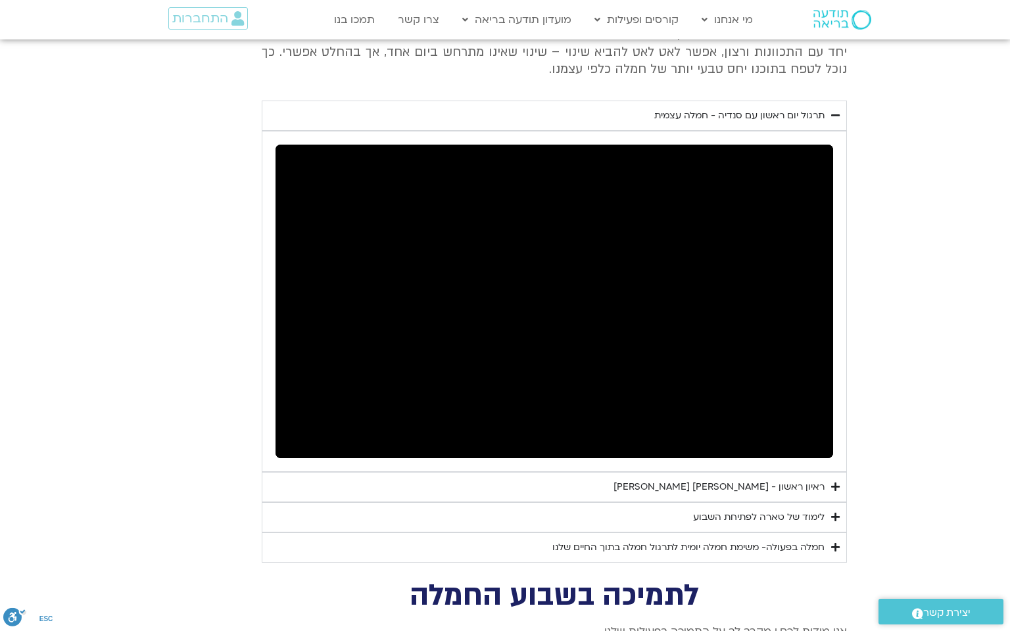
type input "919"
type input "1452.76"
type input "2465.266667"
type input "851.4"
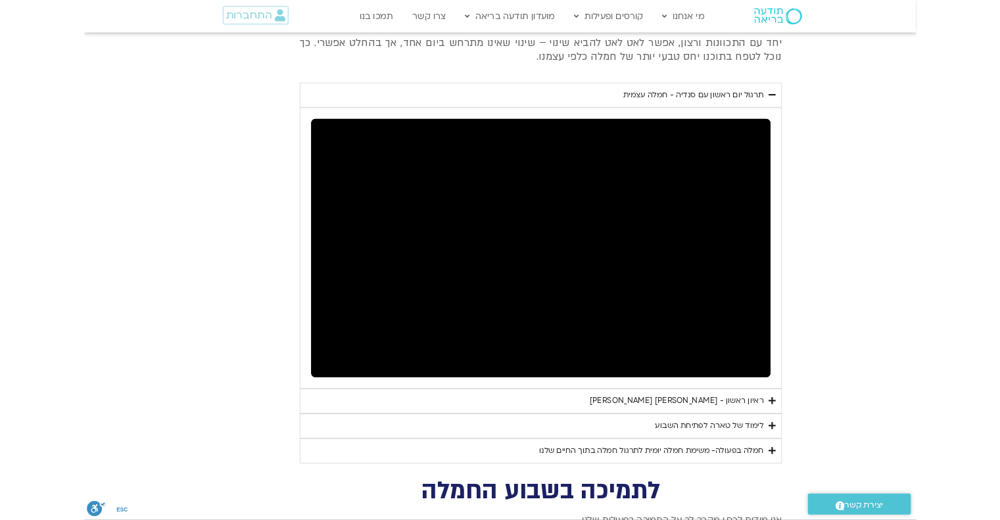
scroll to position [0, 0]
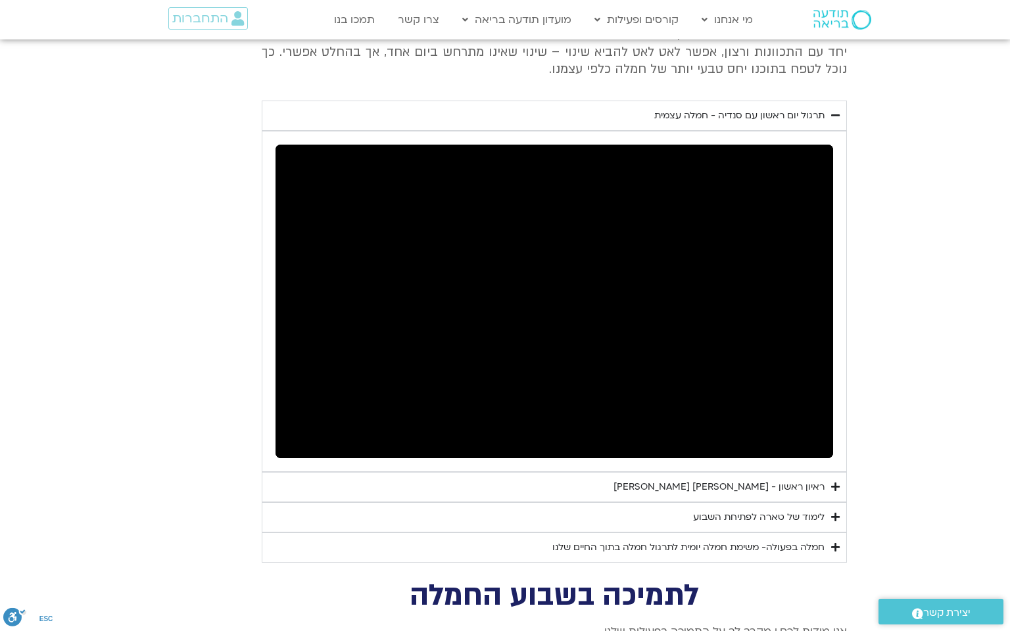
type input "1081.16"
type input "3712.76"
type input "1139.36"
type input "5907.52"
type input "1377.76"
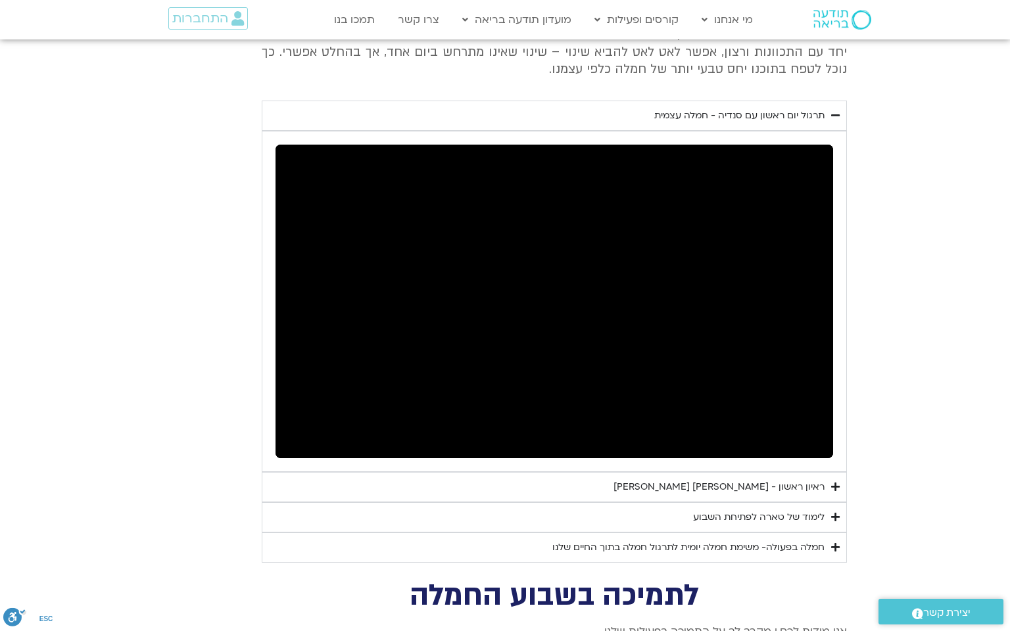
type input "919"
type input "851.4"
type input "1452.76"
type input "2465.266667"
type input "1081.16"
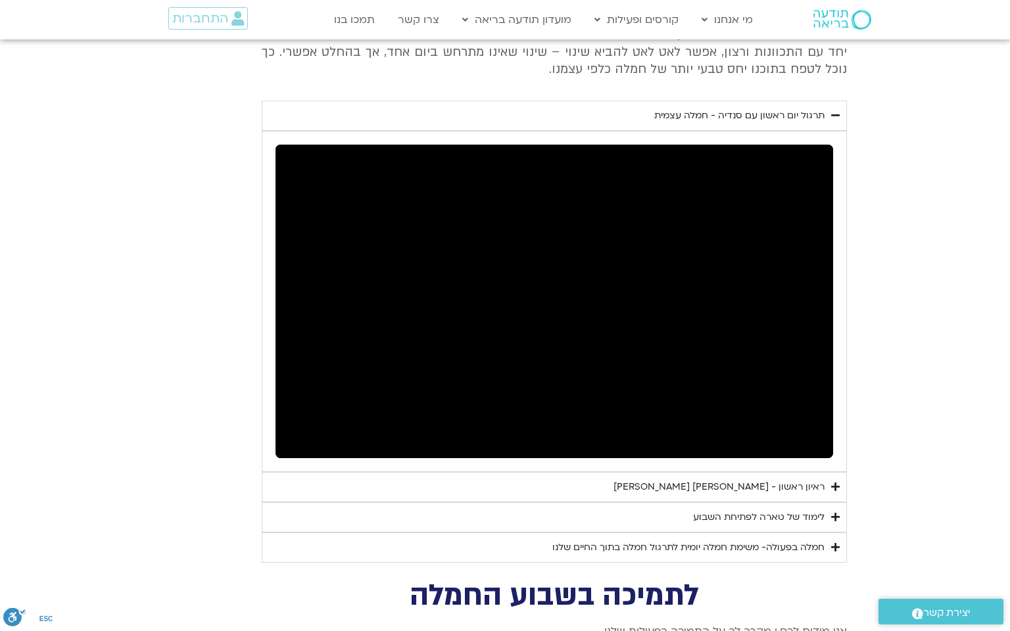
type input "3712.76"
type input "1139.36"
type input "5907.52"
type input "1377.76"
type input "851.4"
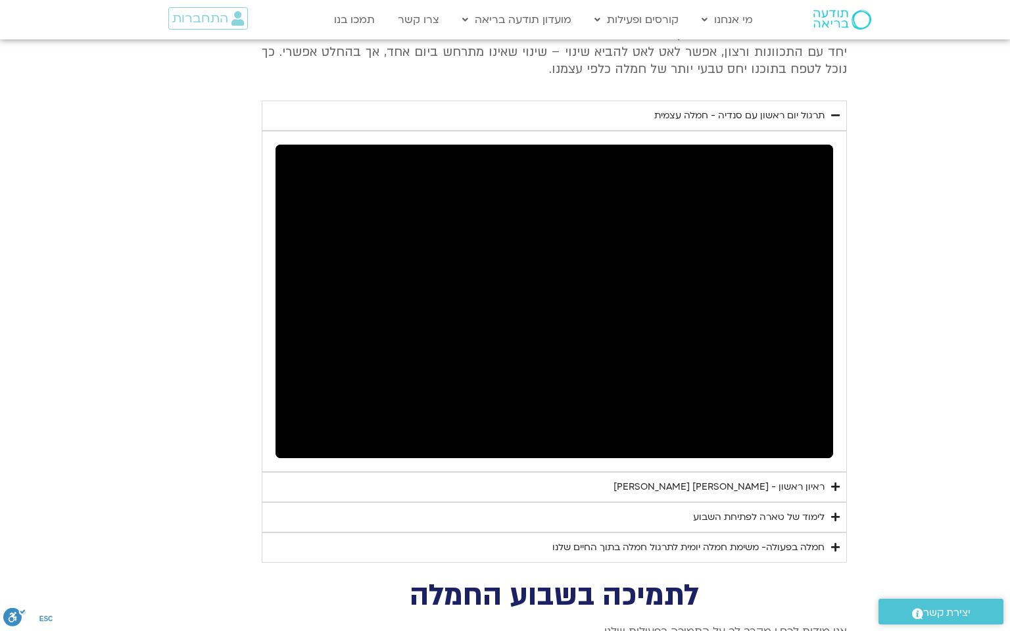
type input "919"
type input "1452.76"
type input "2465.266667"
type input "1081.16"
type input "3712.76"
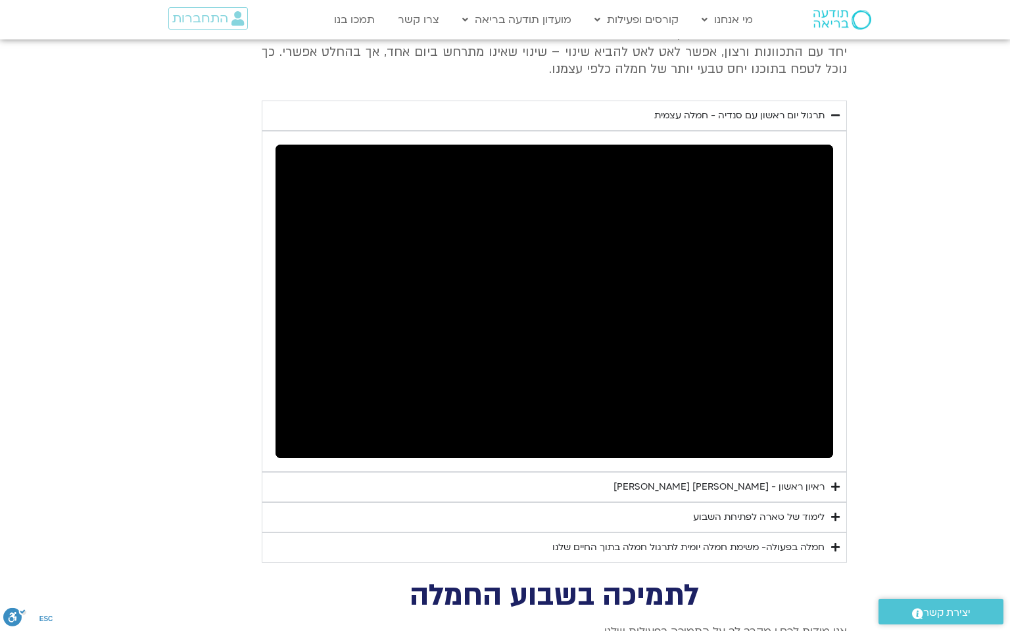
type input "1139.36"
type input "5907.52"
type input "1377.76"
type input "851.4"
type input "919"
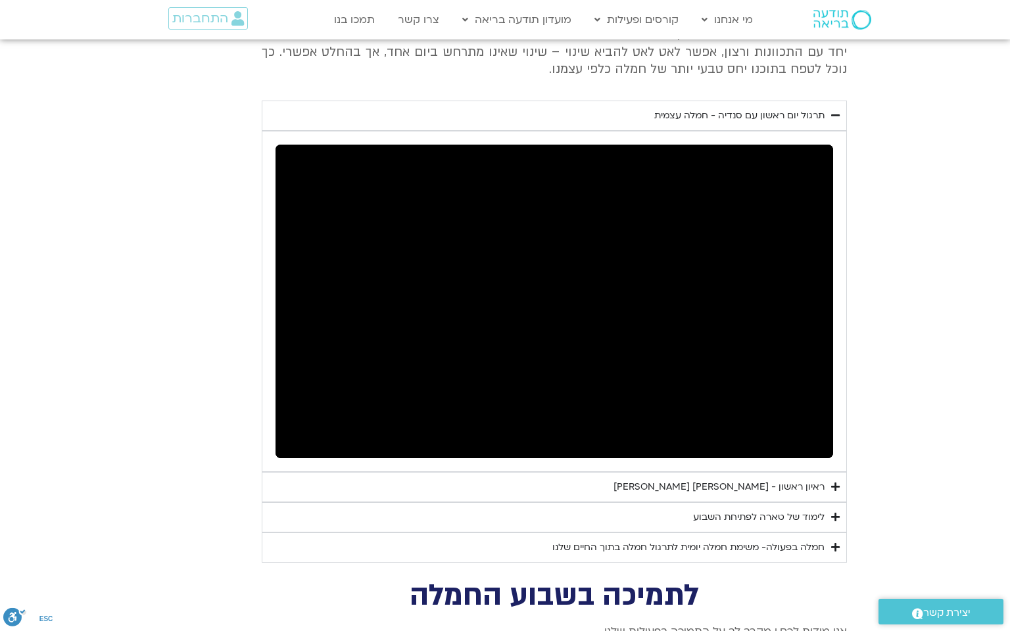
type input "1452.76"
type input "2465.266667"
type input "1081.16"
type input "3712.76"
type input "1139.36"
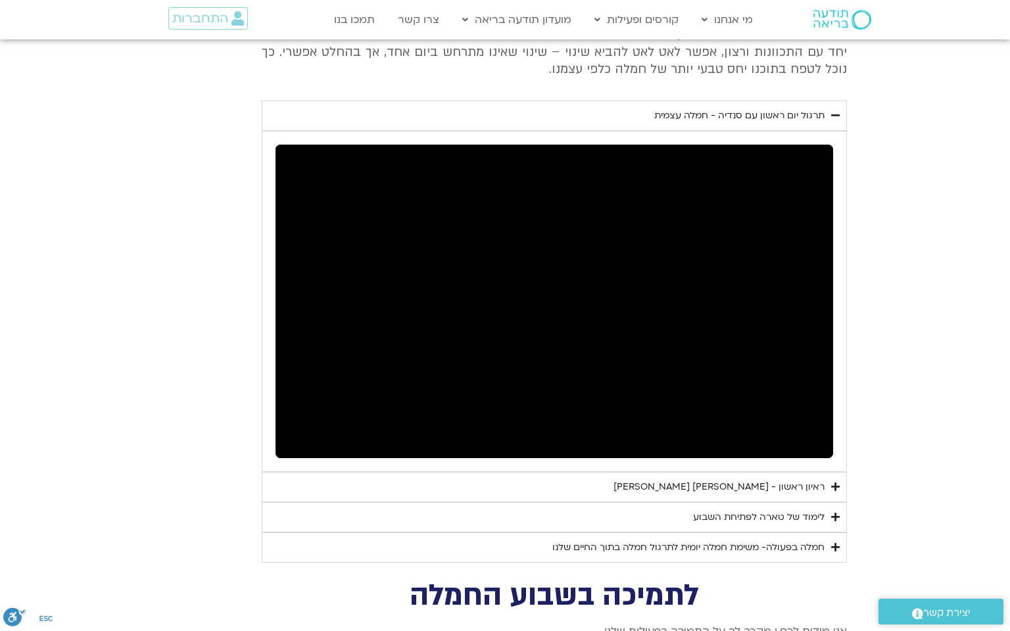
type input "5907.52"
type input "1377.76"
type input "851.4"
type input "919"
type input "1452.76"
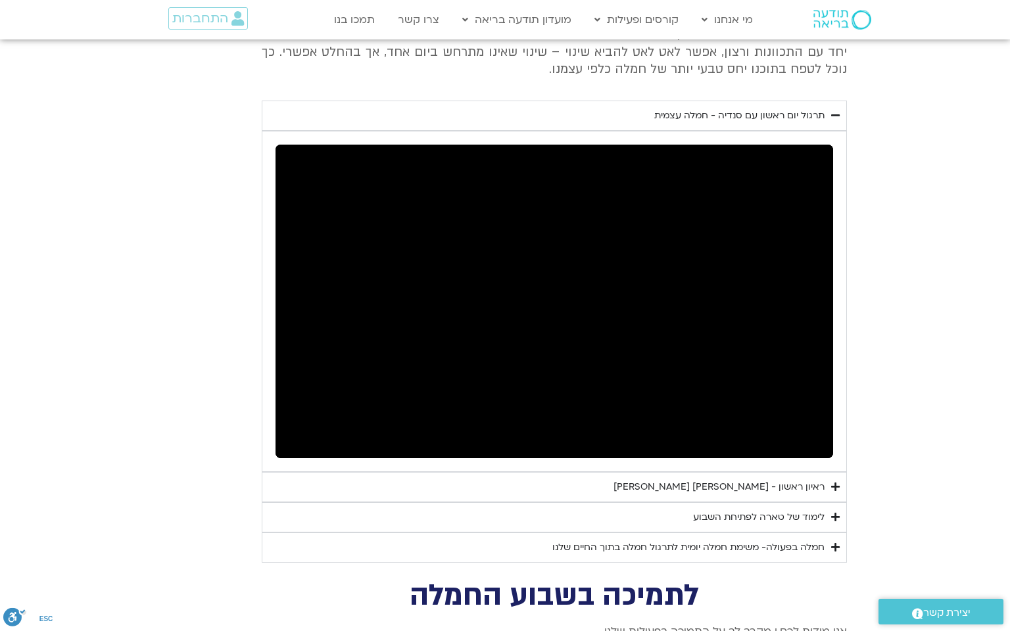
type input "2465.266667"
type input "1081.16"
type input "3712.76"
type input "1139.36"
type input "5907.52"
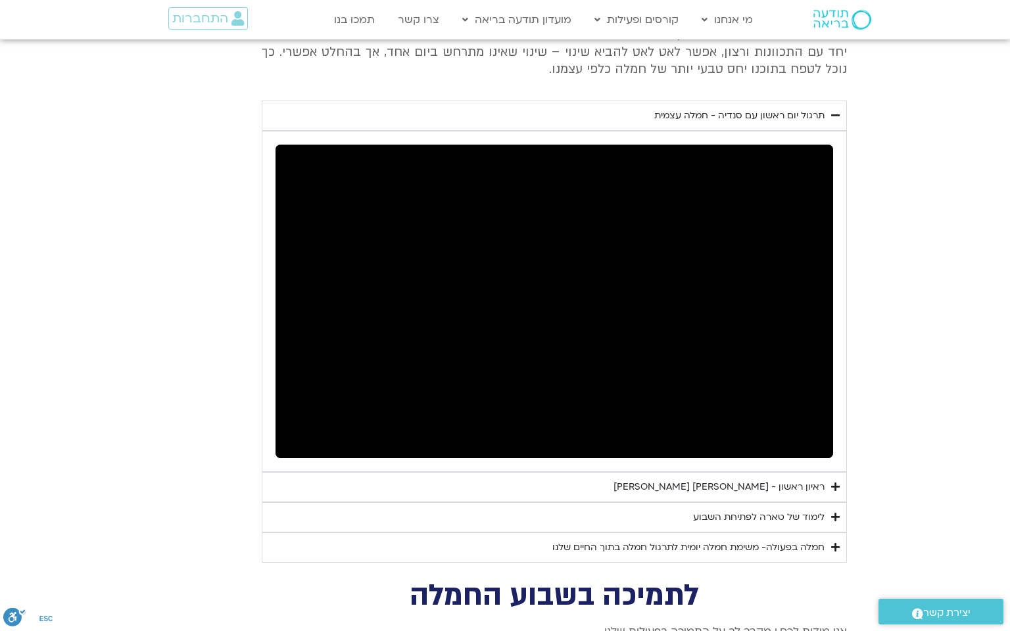
type input "1377.76"
type input "919"
type input "1452.76"
type input "851.4"
type input "2465.266667"
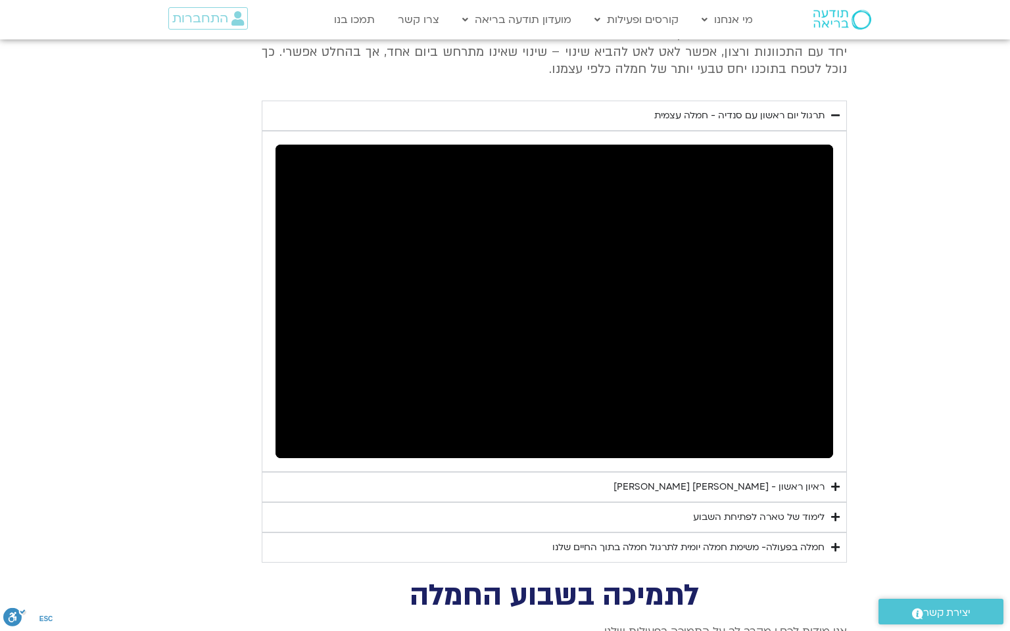
type input "1081.16"
type input "3712.76"
type input "1139.36"
type input "5907.52"
type input "1377.76"
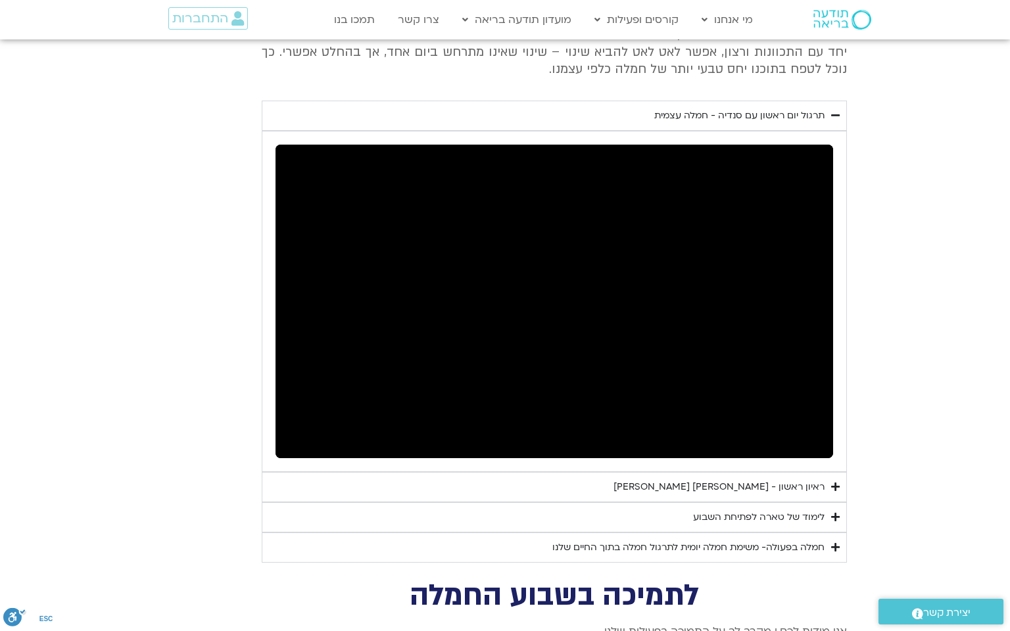
type input "919"
type input "851.4"
type input "1452.76"
type input "2465.266667"
type input "1081.16"
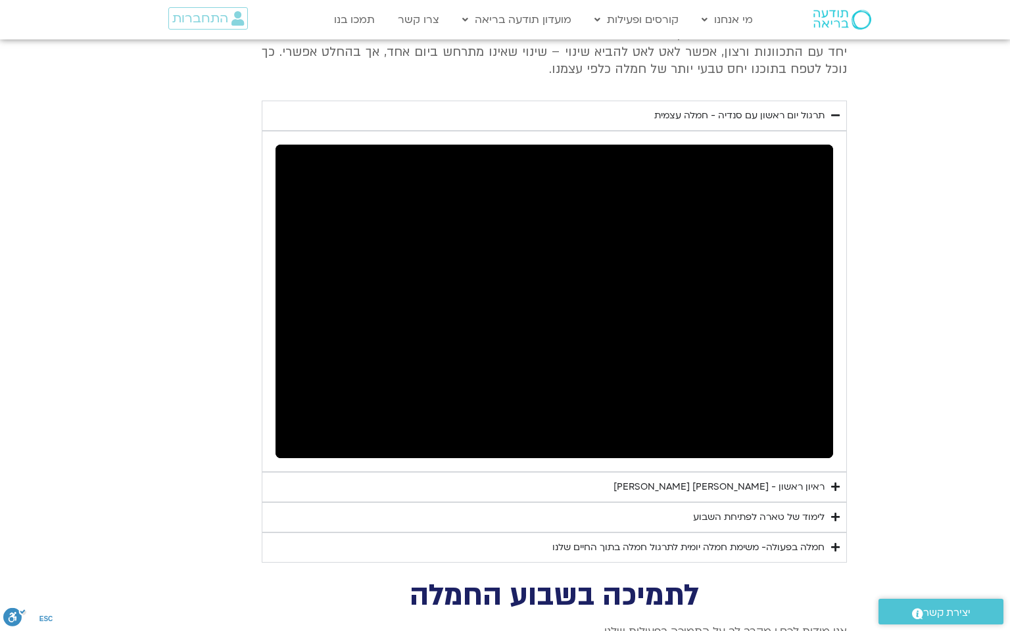
type input "3712.76"
type input "1139.36"
type input "5907.52"
type input "1377.76"
type input "919"
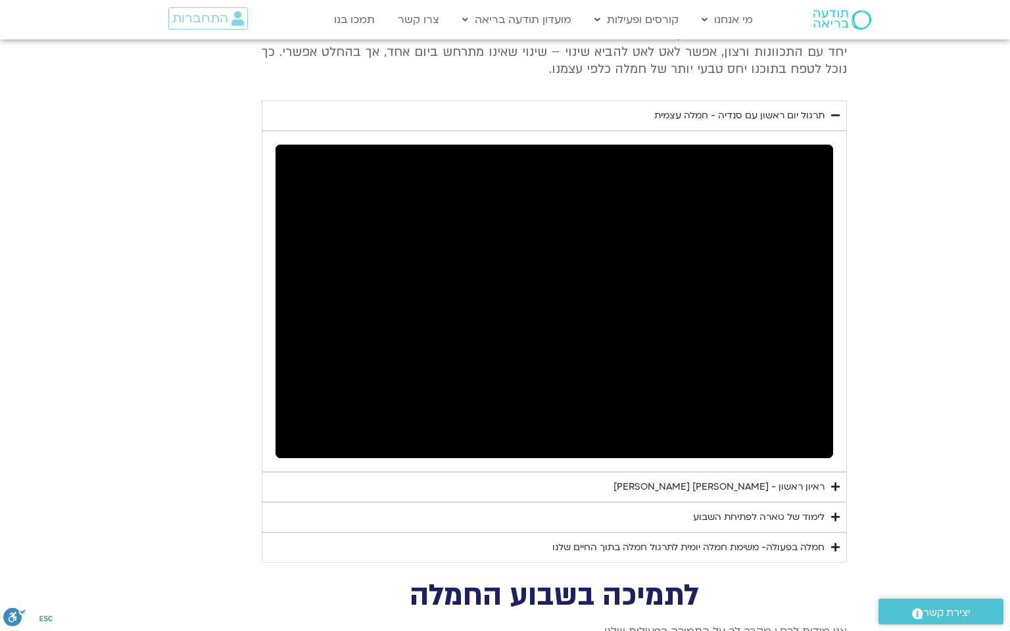
type input "851.4"
type input "1452.76"
type input "2465.266667"
type input "1081.16"
type input "3712.76"
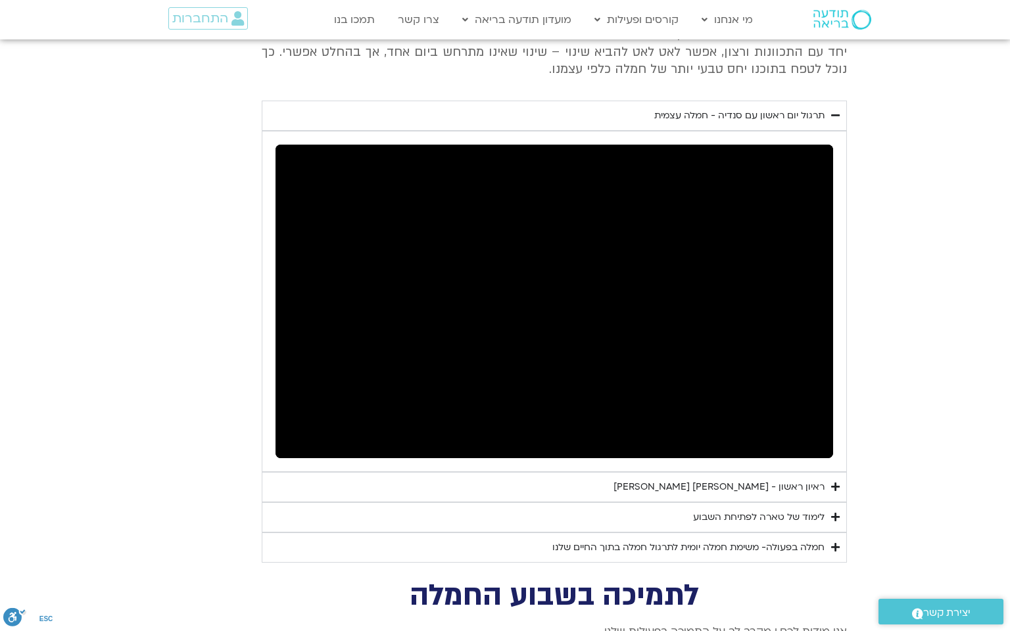
type input "1139.36"
type input "5907.52"
type input "919"
type input "1452.76"
type input "1377.76"
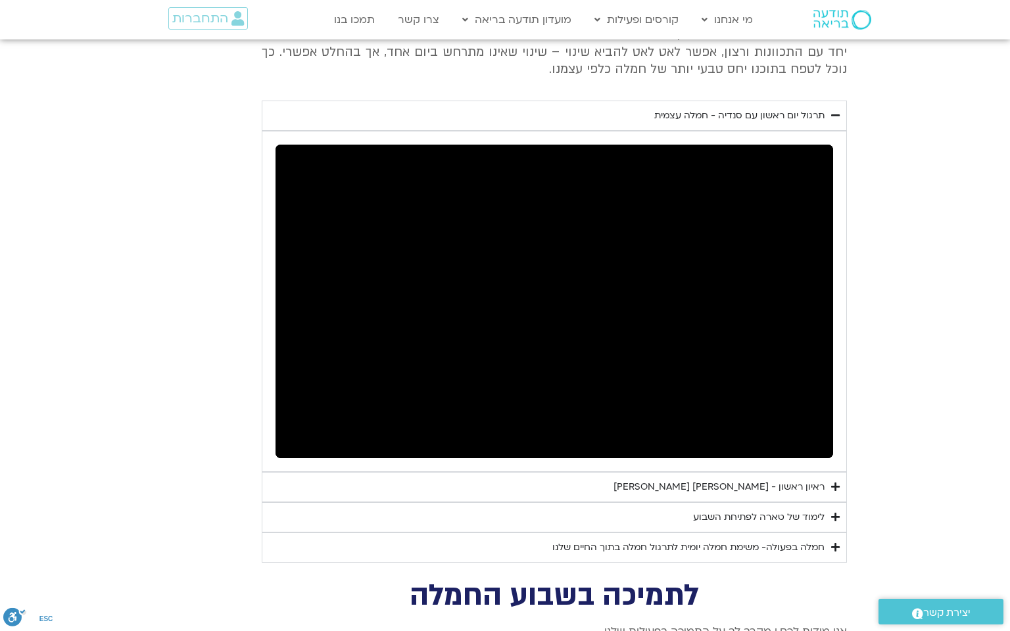
type input "851.4"
type input "2465.266667"
type input "1081.16"
type input "3712.76"
type input "1139.36"
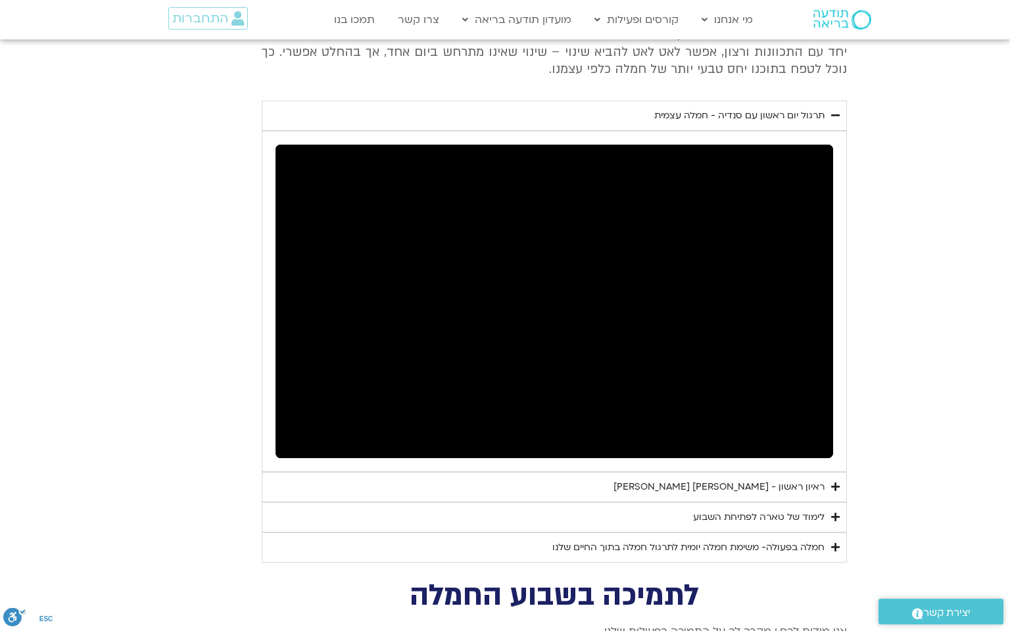
type input "5907.52"
type input "1377.76"
type input "919"
type input "1452.76"
type input "2465.266667"
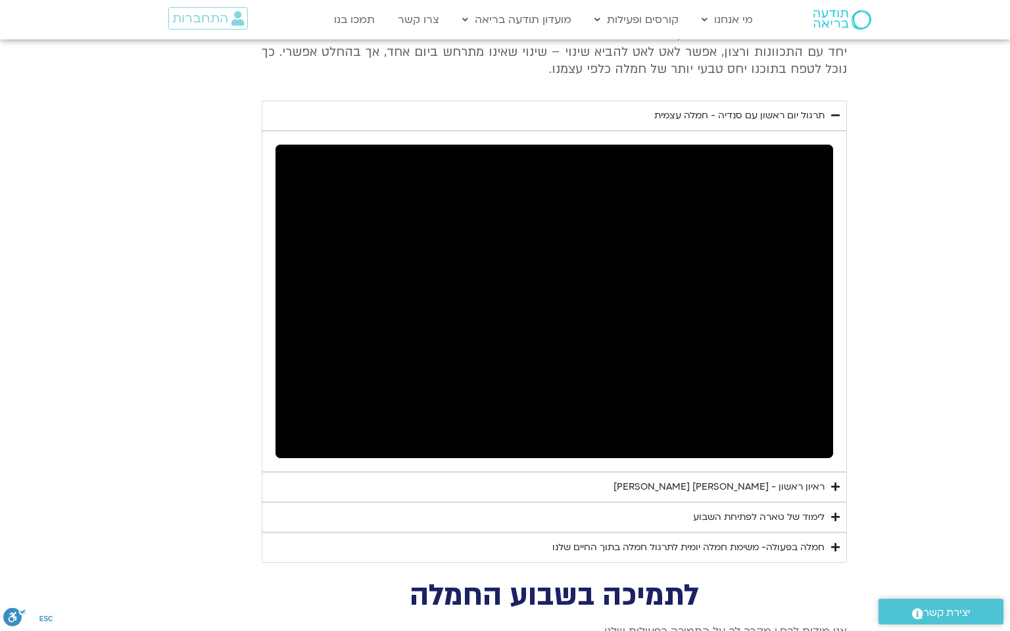
type input "851.4"
type input "1081.16"
type input "3712.76"
type input "1139.36"
type input "5907.52"
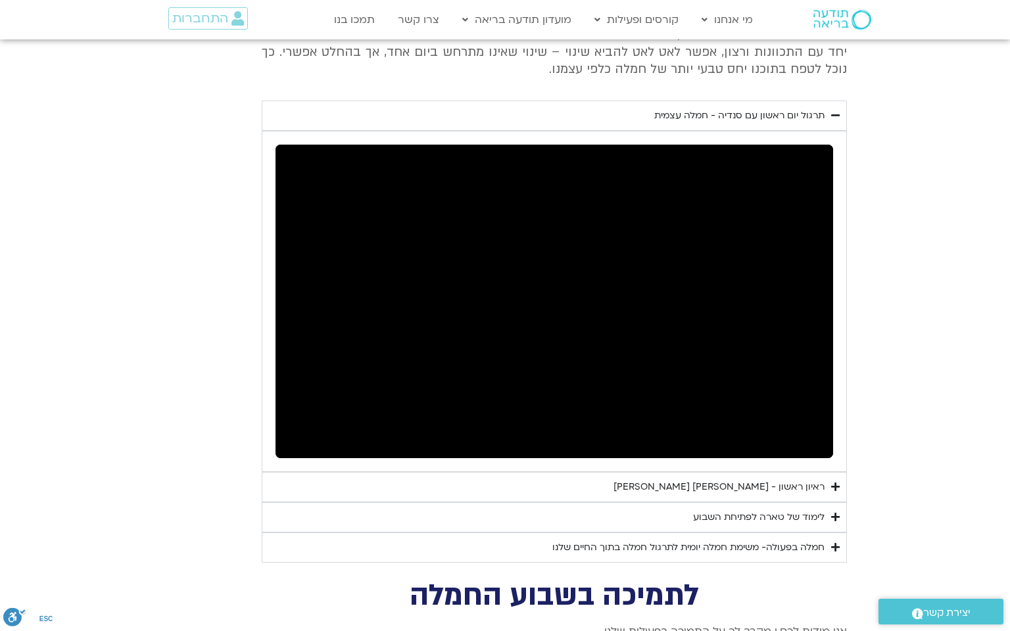
type input "919"
type input "1377.76"
type input "851.4"
type input "1452.76"
type input "2465.266667"
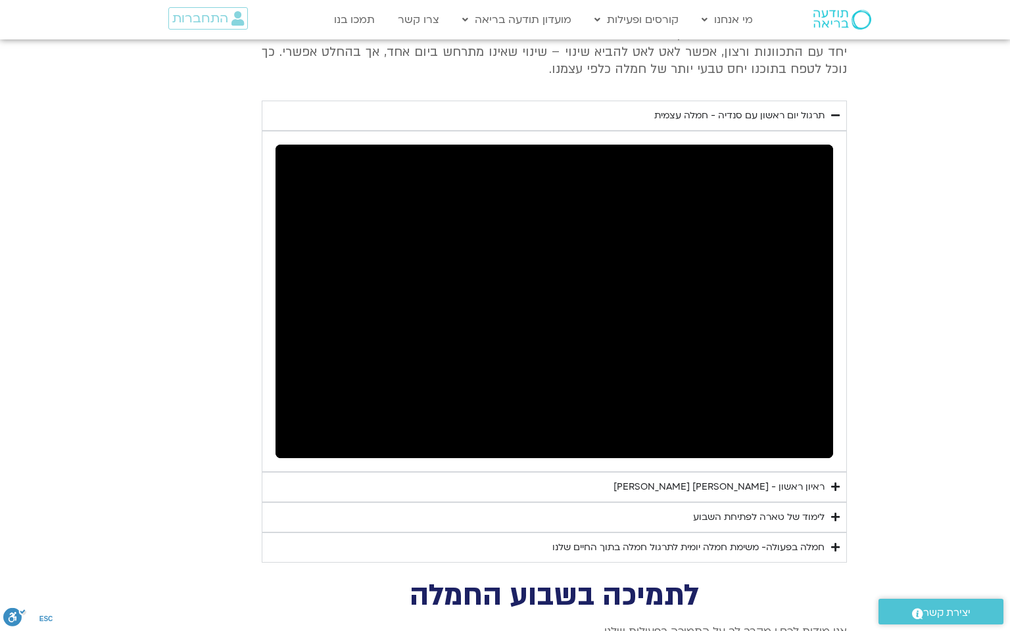
type input "1081.16"
type input "3712.76"
type input "1139.36"
type input "5907.52"
type input "1377.76"
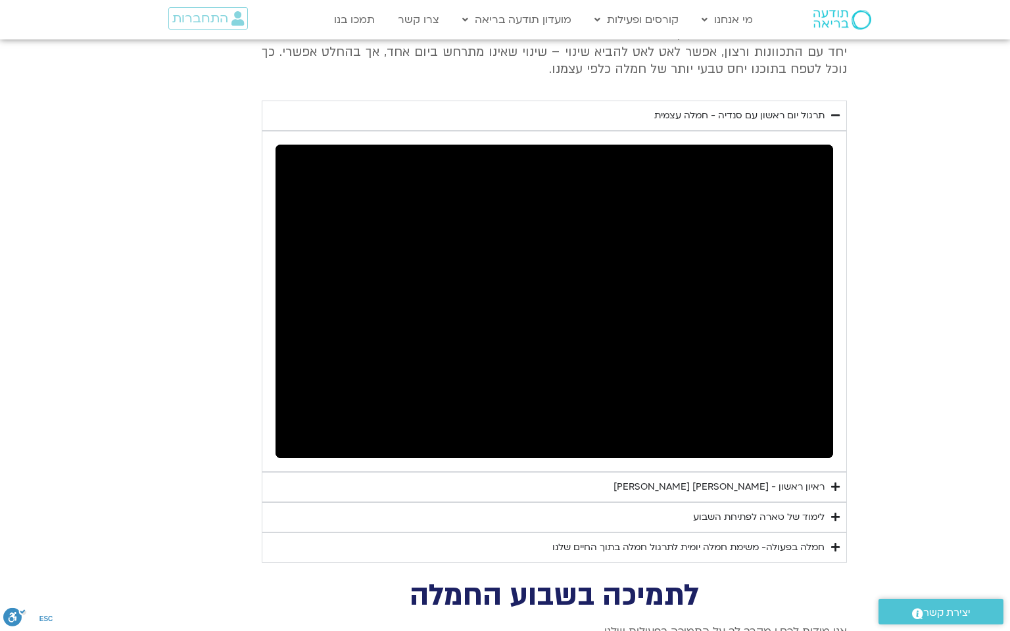
type input "919"
type input "851.4"
type input "1452.76"
type input "2465.266667"
type input "1081.16"
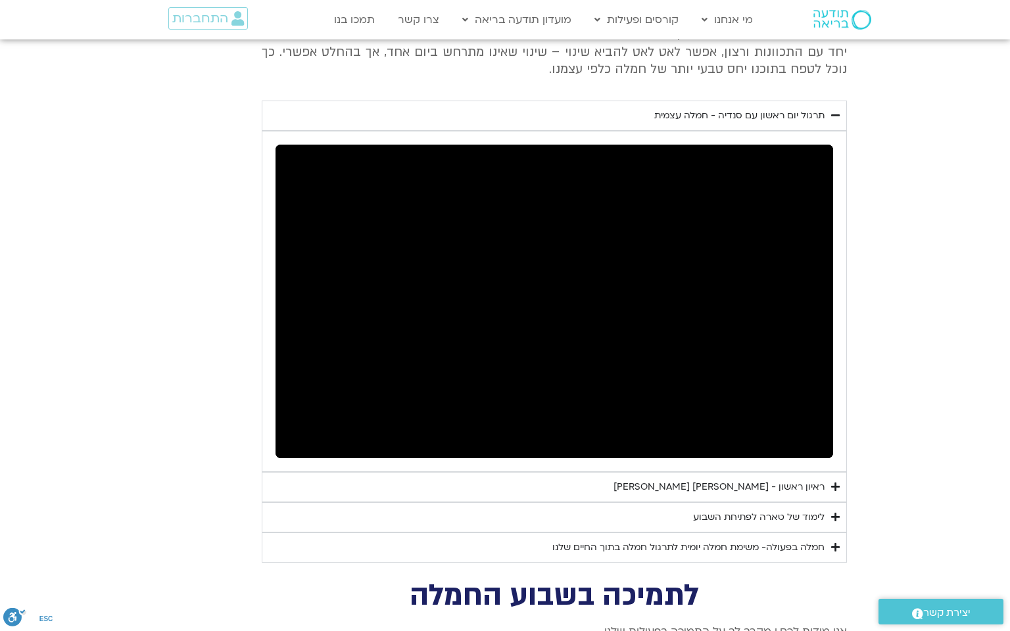
type input "3712.76"
type input "1139.36"
type input "5907.52"
type input "919"
type input "1452.76"
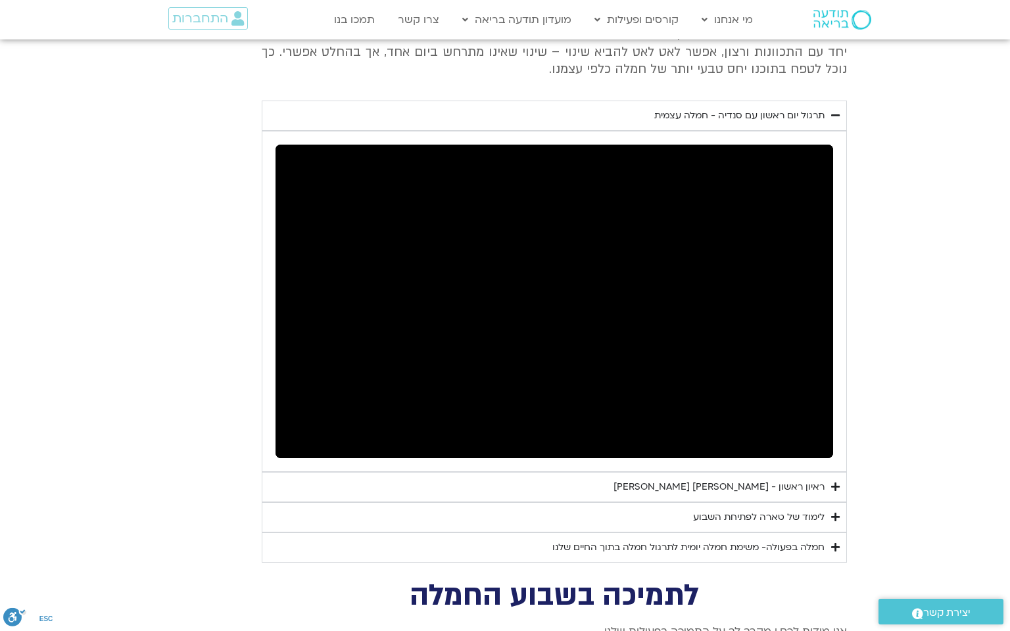
type input "1377.76"
type input "851.4"
type input "2465.266667"
type input "1081.16"
type input "3712.76"
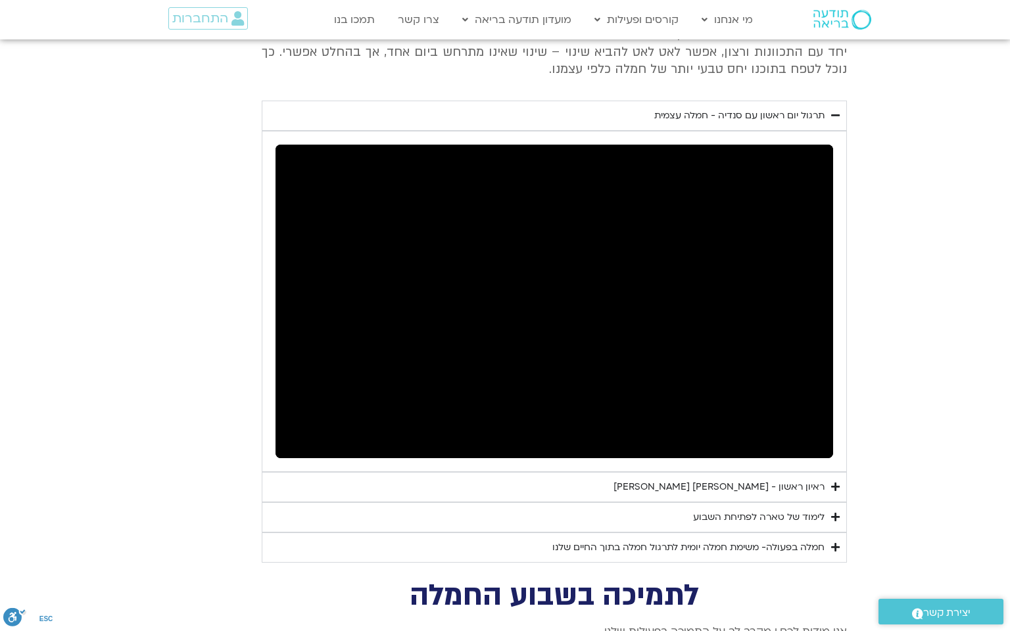
type input "1139.36"
type input "5907.52"
type input "1377.76"
type input "919"
type input "1452.76"
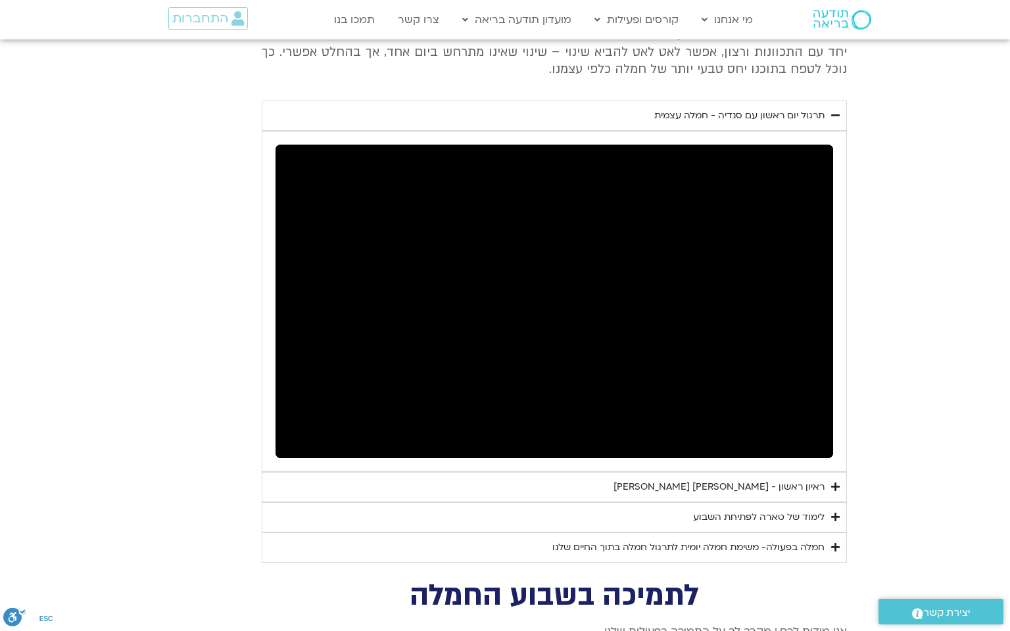
type input "851.4"
type input "2465.266667"
type input "1081.16"
type input "3712.76"
type input "1139.36"
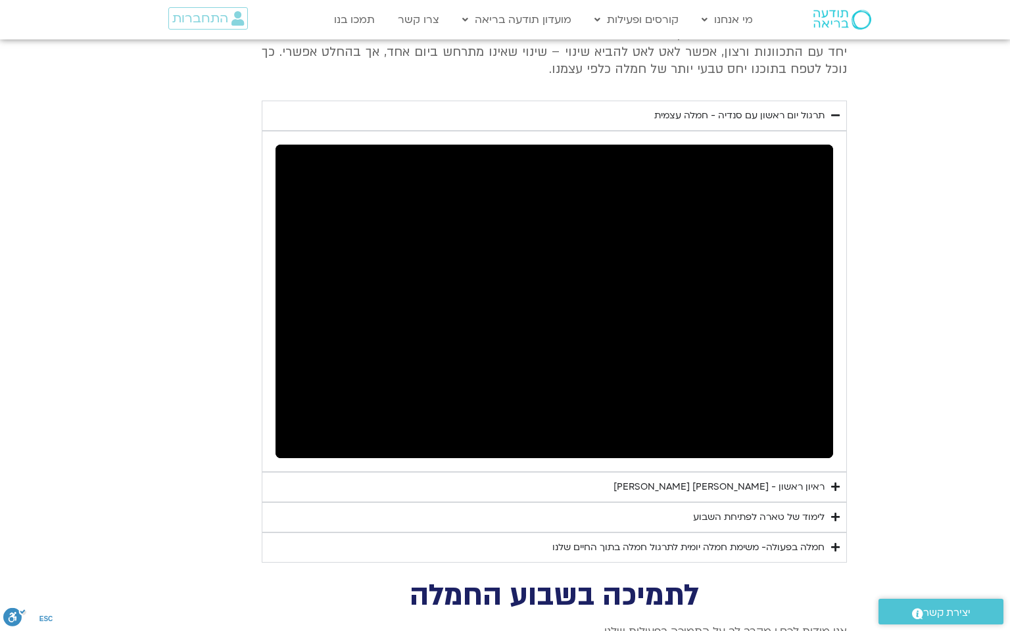
type input "5907.52"
type input "919"
type input "1452.76"
type input "2465.266667"
type input "1377.76"
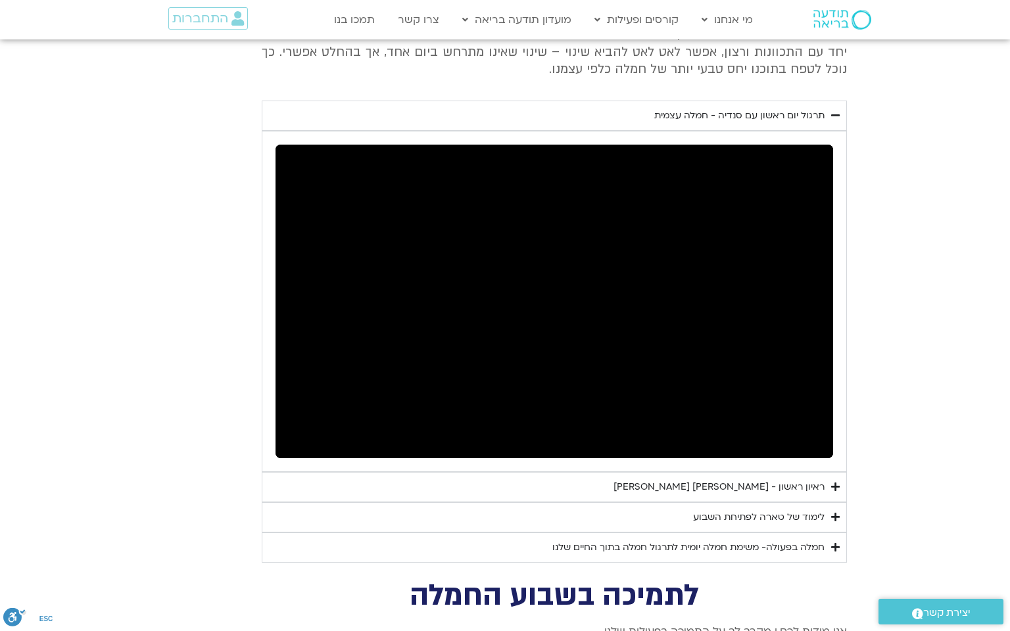
type input "851.4"
type input "1081.16"
type input "3712.76"
type input "1139.36"
type input "5907.52"
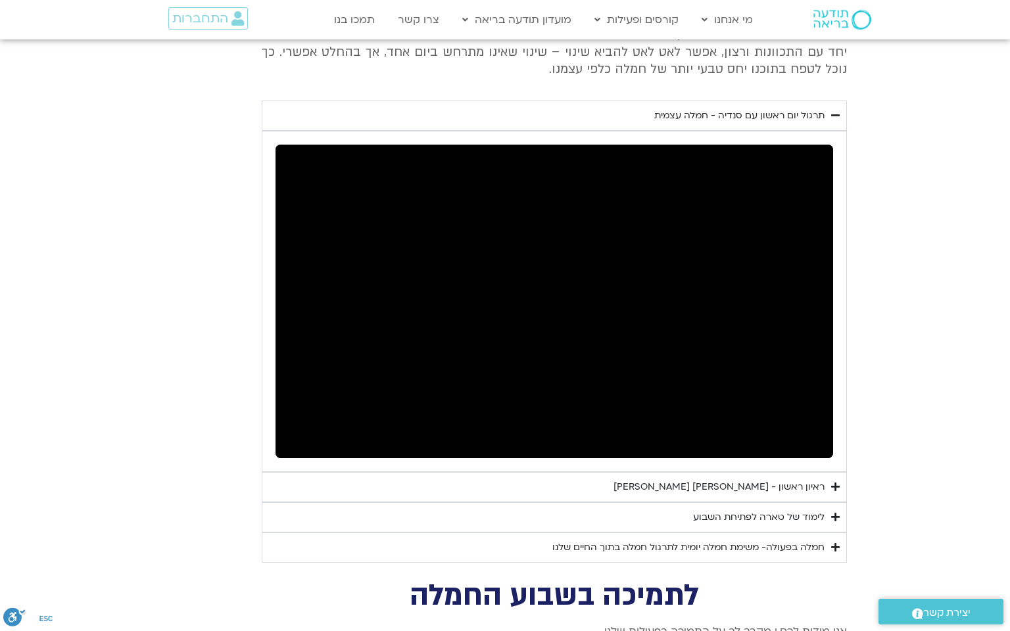
type input "919"
type input "1377.76"
type input "851.4"
type input "1452.76"
type input "2465.266667"
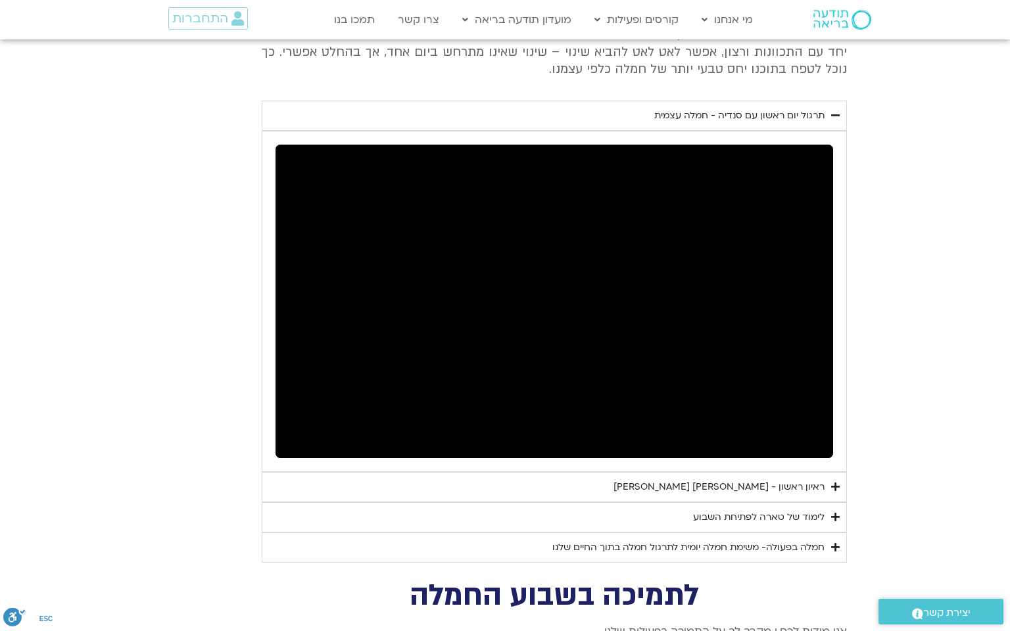
type input "1081.16"
type input "3712.76"
type input "1139.36"
type input "5907.52"
type input "1377.76"
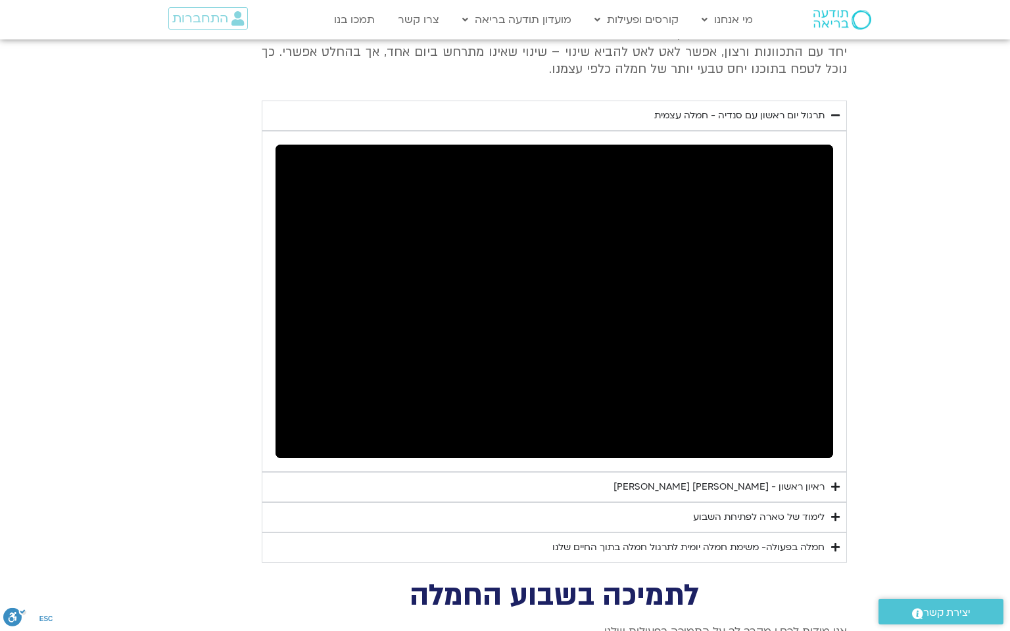
type input "851.4"
type input "919"
type input "1452.76"
type input "2465.266667"
type input "1081.16"
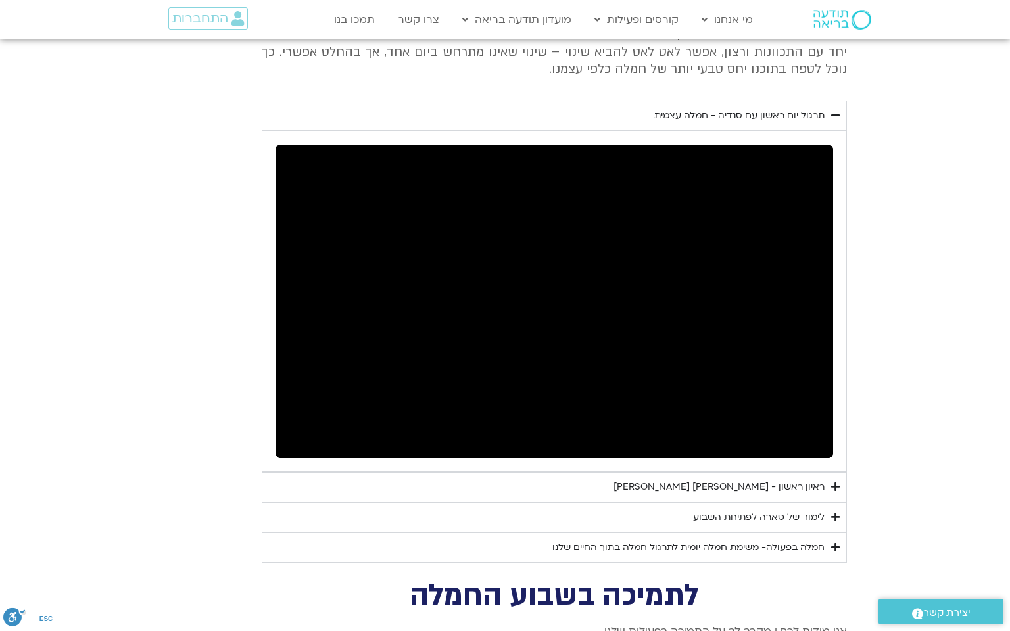
type input "3712.76"
type input "1139.36"
type input "5907.52"
type input "1377.76"
type input "919"
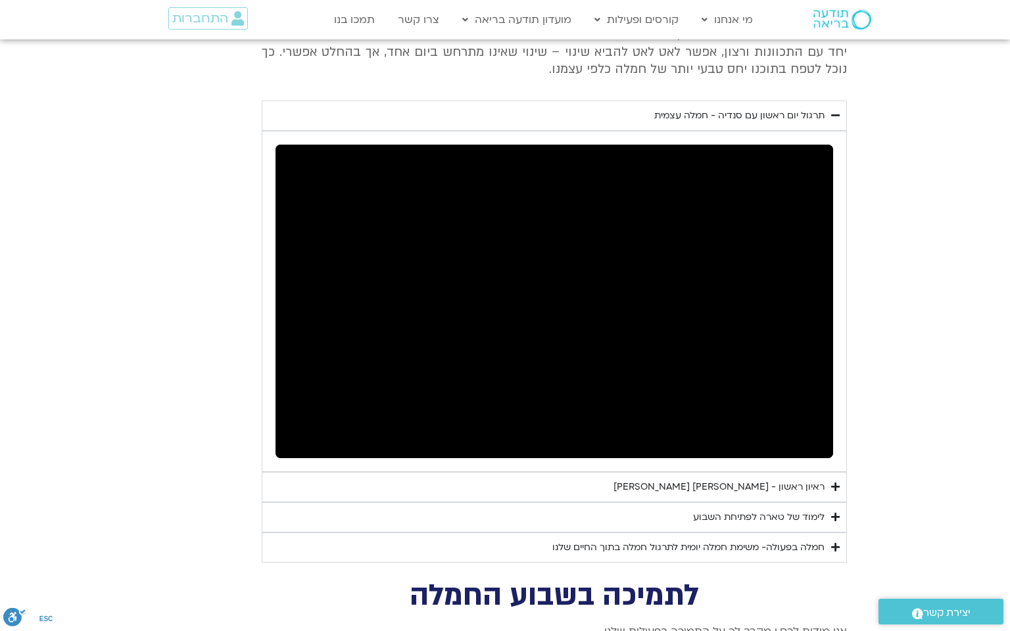
type input "1452.76"
type input "851.4"
type input "2465.266667"
type input "1081.16"
type input "3712.76"
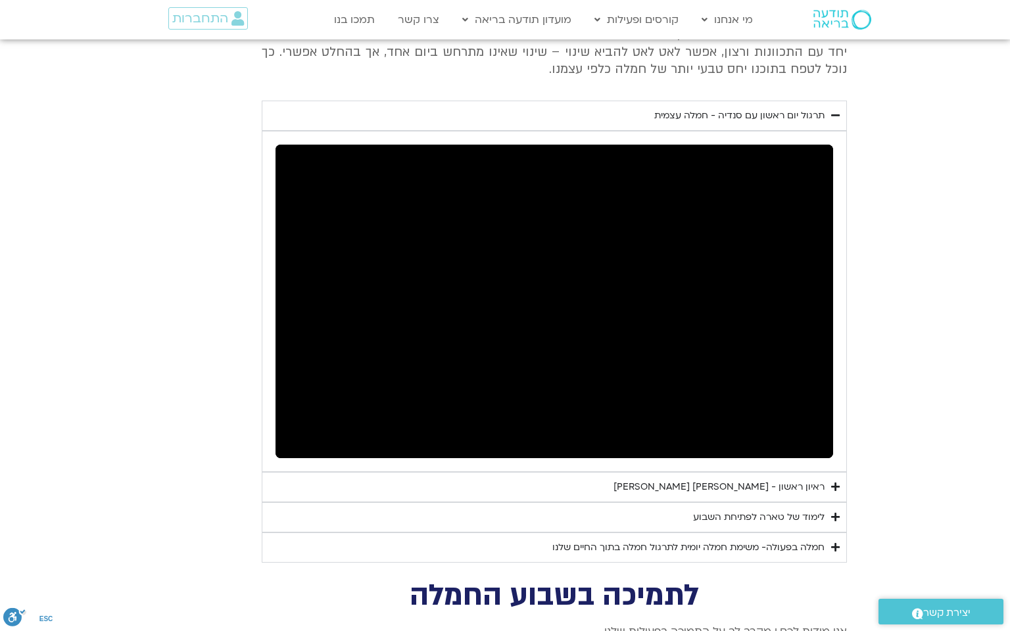
type input "1139.36"
type input "5907.52"
type input "919"
type input "1452.76"
type input "2465.266667"
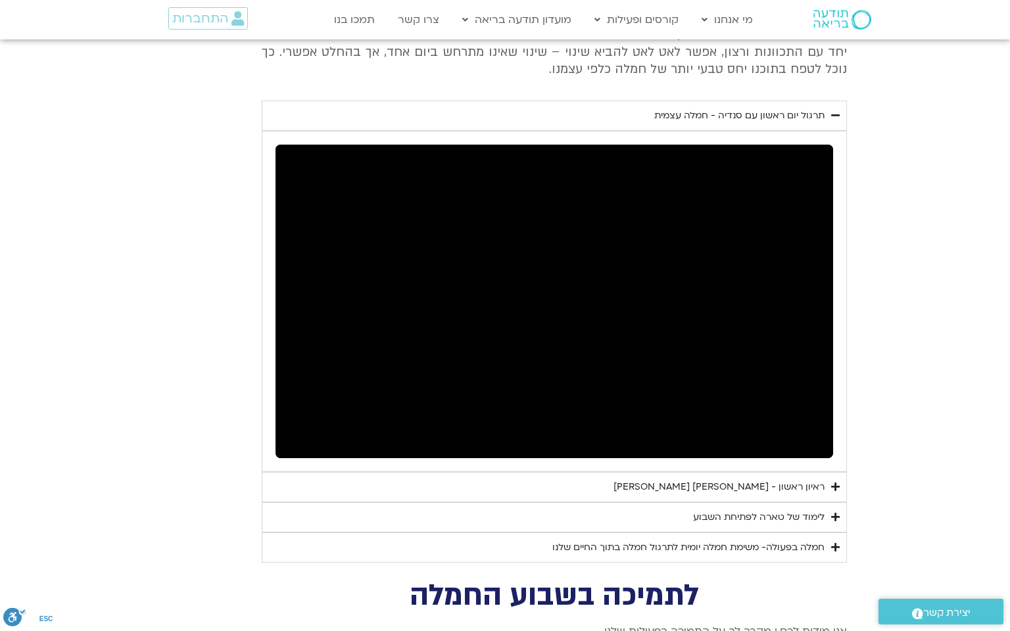
type input "1377.76"
type input "851.4"
type input "1081.16"
type input "3712.76"
type input "1139.36"
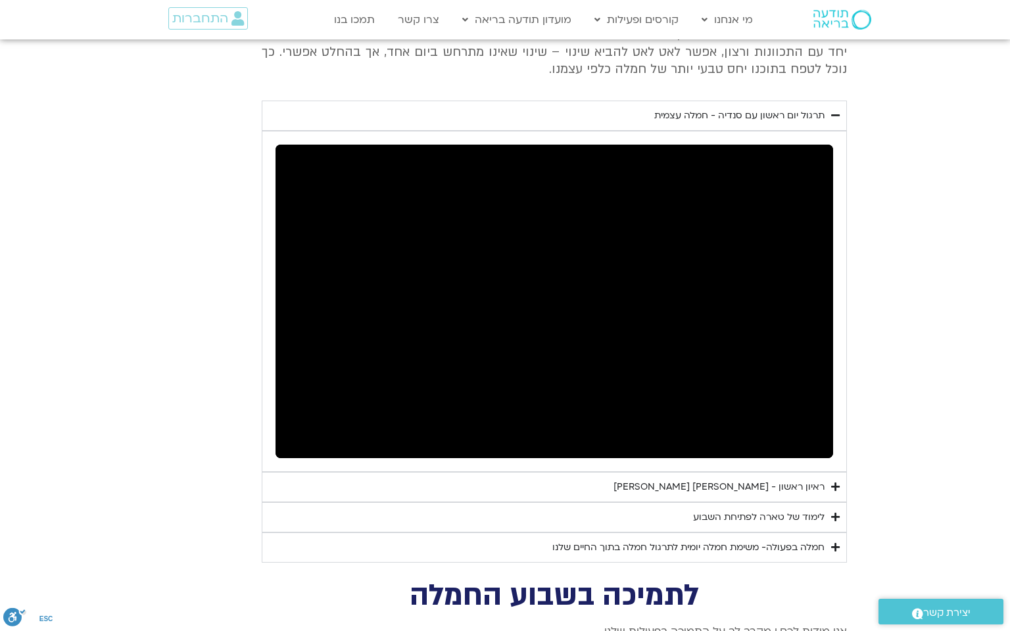
type input "5907.52"
type input "1377.76"
type input "919"
type input "1452.76"
type input "2465.266667"
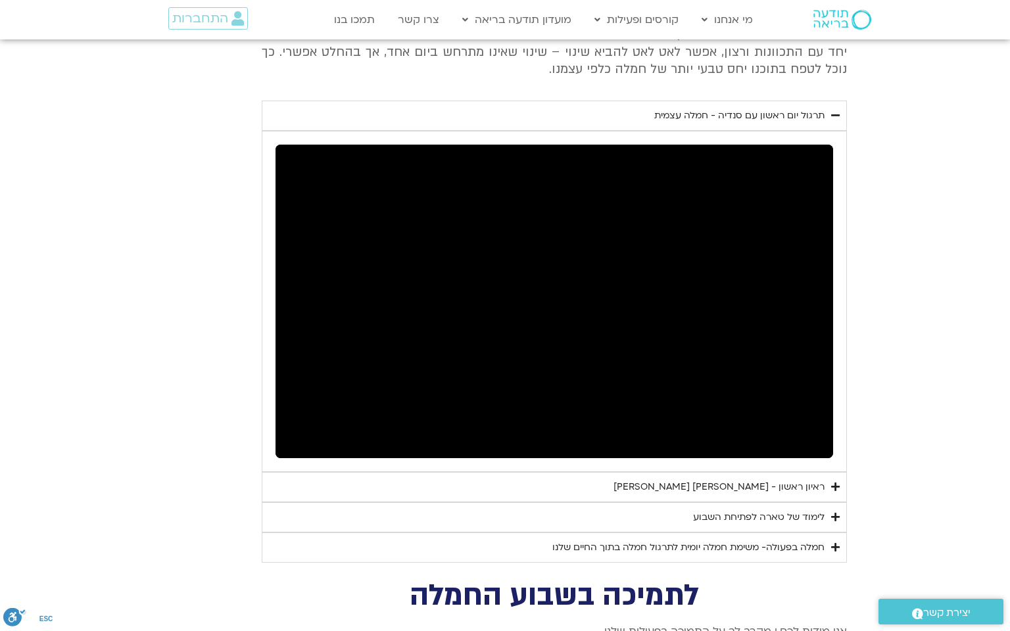
type input "851.4"
type input "1081.16"
type input "3712.76"
type input "1139.36"
type input "5907.52"
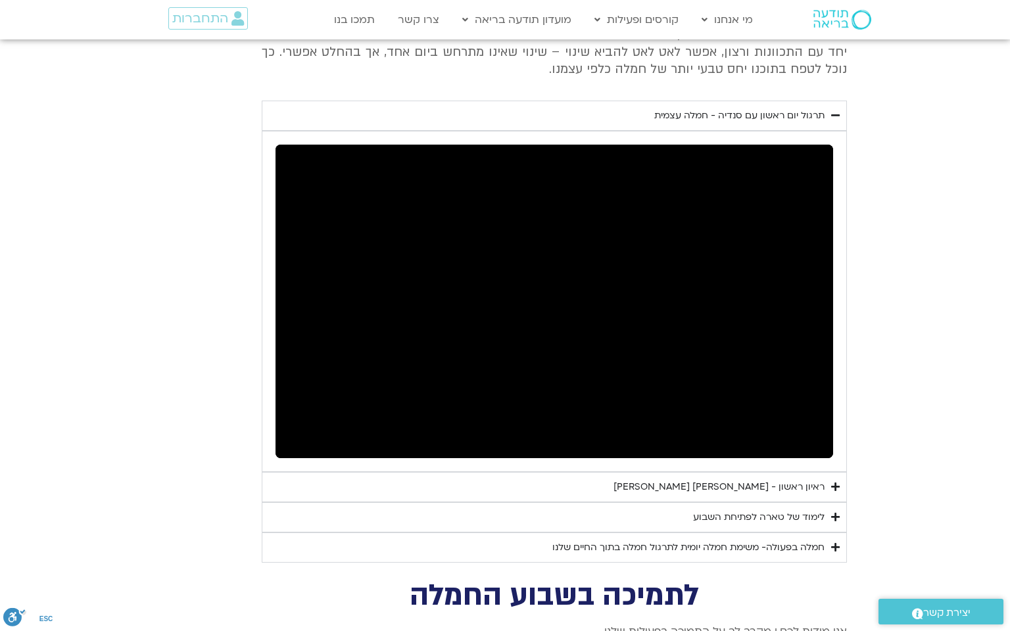
type input "919"
type input "1452.76"
type input "1377.76"
type input "851.4"
type input "2465.266667"
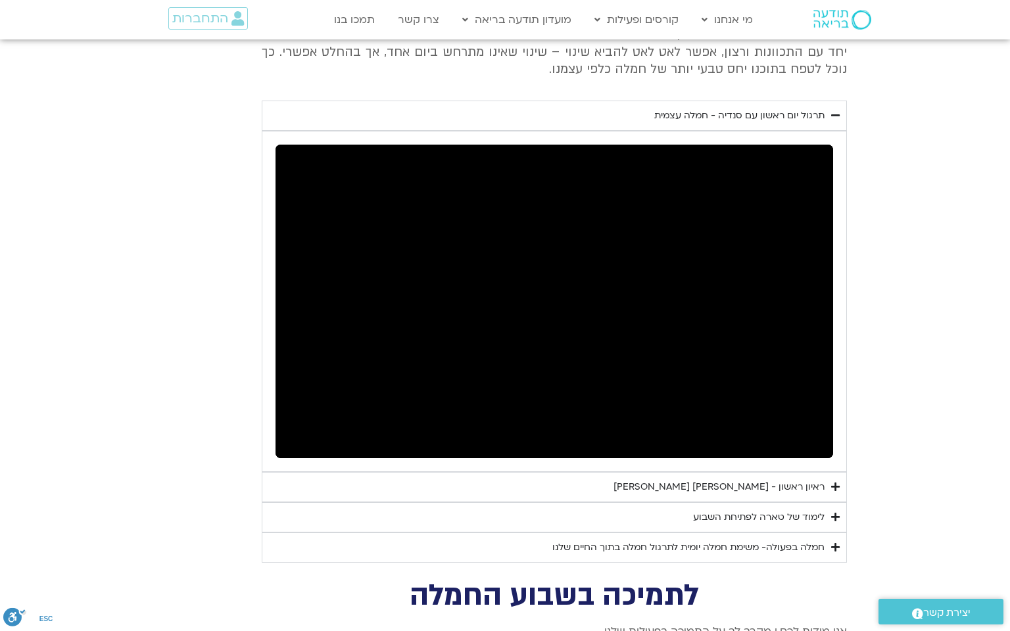
type input "1081.16"
type input "3712.76"
type input "1139.36"
type input "5907.52"
type input "1377.76"
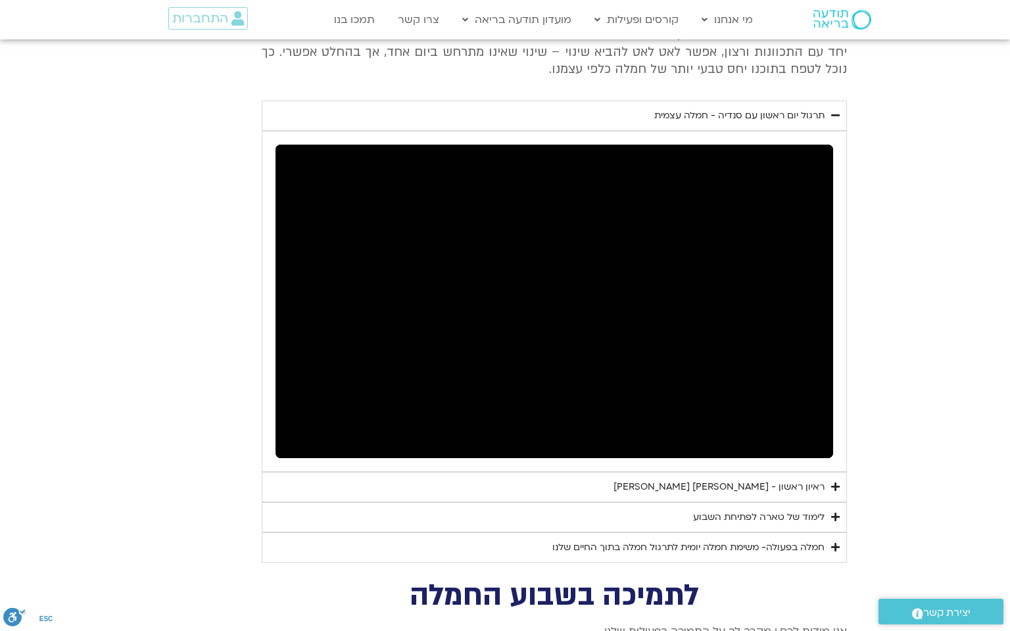
type input "851.4"
type input "919"
type input "1452.76"
type input "2465.266667"
type input "1081.16"
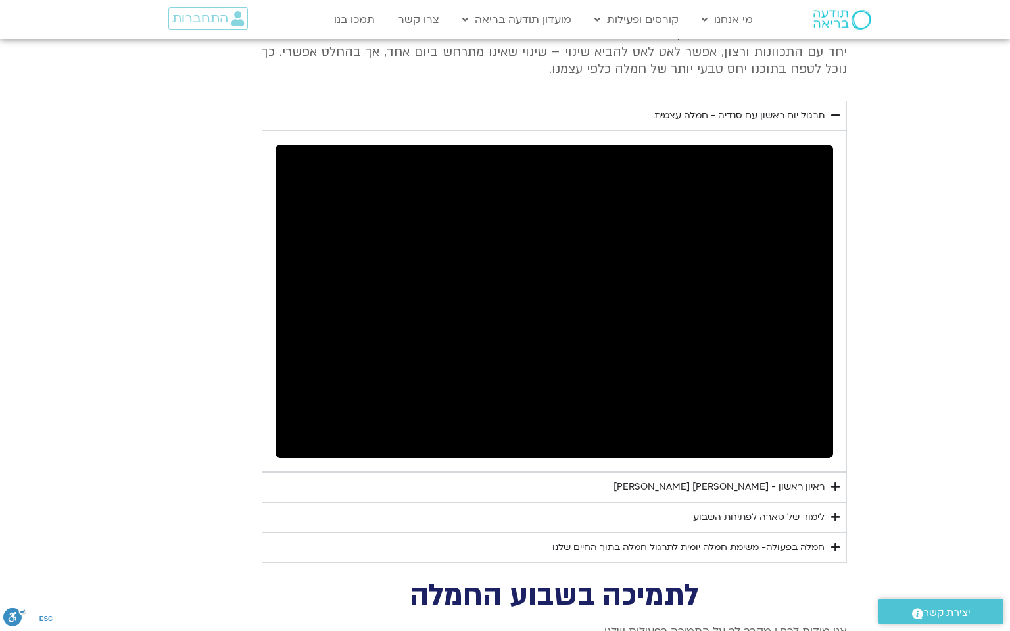
type input "3712.76"
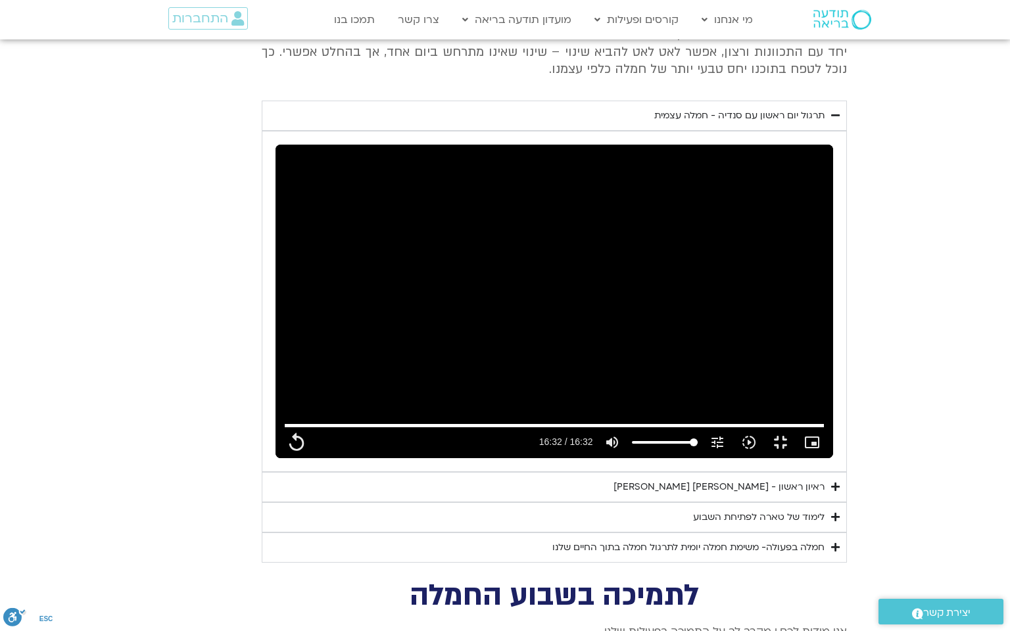
click at [410, 266] on div "Skip Ad 15:21 replay 16:32 / 16:32 volume_up Mute tune Resolution Auto 240p slo…" at bounding box center [553, 302] width 557 height 314
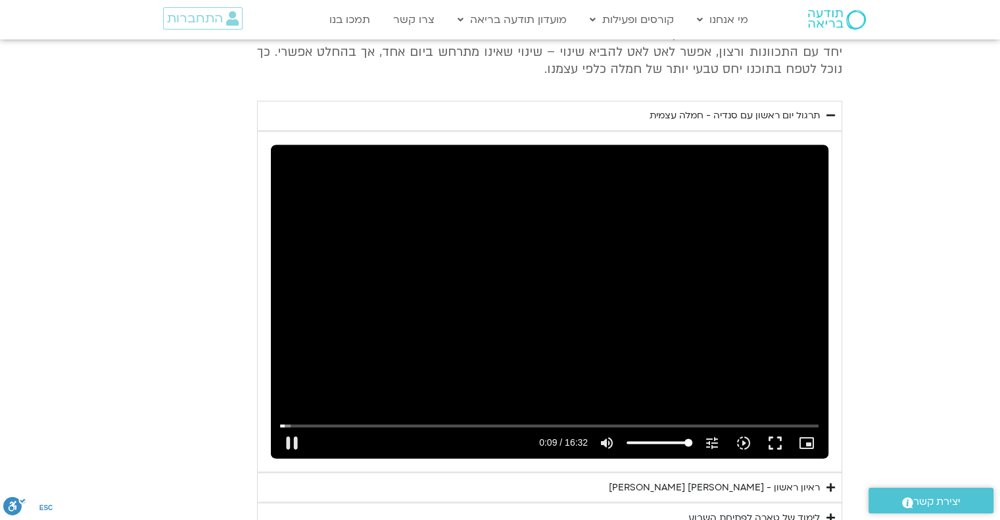
drag, startPoint x: 605, startPoint y: 415, endPoint x: 587, endPoint y: 417, distance: 17.9
click at [602, 434] on icon "volume_up" at bounding box center [607, 442] width 16 height 16
click at [294, 427] on button "pause" at bounding box center [292, 443] width 32 height 32
click at [832, 110] on icon "Accordion. Open links with Enter or Space, close with Escape, and navigate with…" at bounding box center [830, 115] width 9 height 10
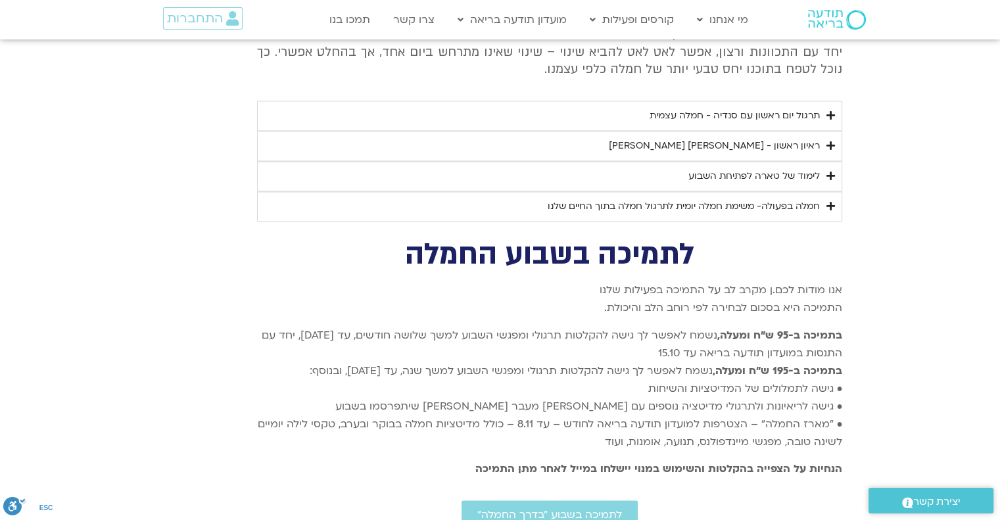
click at [753, 108] on div "תרגול יום ראשון עם סנדיה - חמלה עצמית" at bounding box center [734, 116] width 170 height 16
copy summary "תרגול יום ראשון עם סנדיה - חמלה עצמית"
